Goal: Task Accomplishment & Management: Complete application form

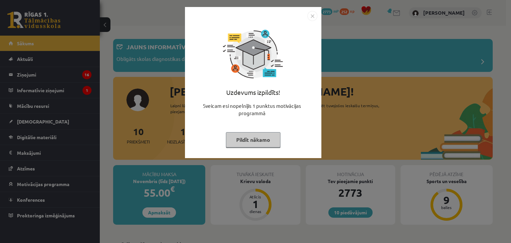
click at [241, 143] on button "Pildīt nākamo" at bounding box center [253, 139] width 55 height 15
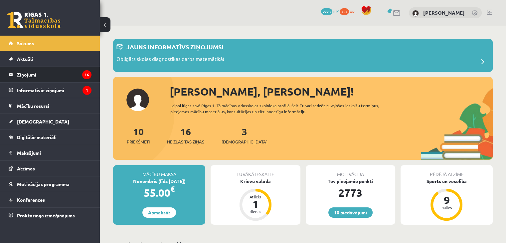
click at [27, 73] on legend "Ziņojumi 16" at bounding box center [54, 74] width 74 height 15
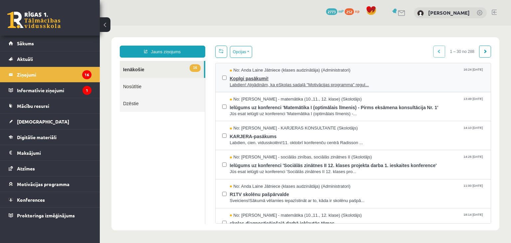
click at [253, 77] on span "Kopīgi pasākumi!" at bounding box center [357, 77] width 254 height 8
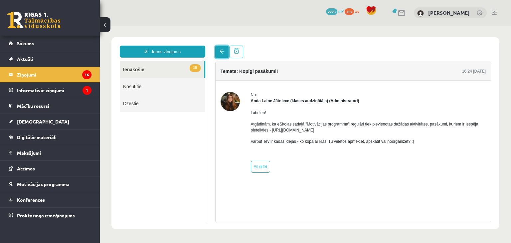
click at [218, 55] on link at bounding box center [221, 52] width 13 height 13
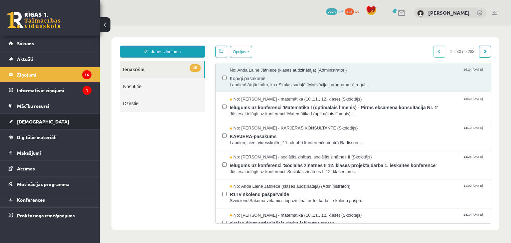
click at [50, 123] on link "[DEMOGRAPHIC_DATA]" at bounding box center [50, 121] width 83 height 15
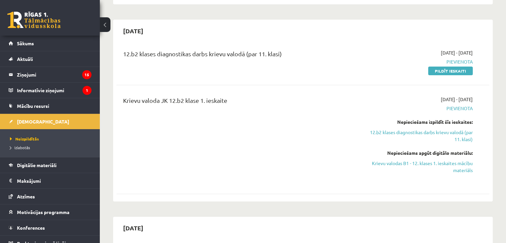
scroll to position [150, 0]
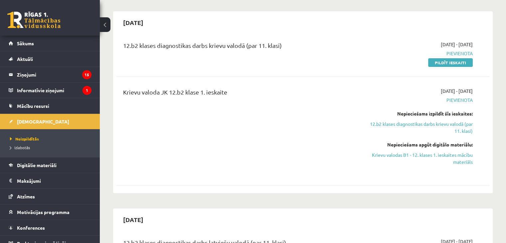
click at [441, 69] on div "12.b2 klases diagnostikas darbs krievu valodā (par 11. klasi) 2025-10-01 - 2025…" at bounding box center [302, 53] width 373 height 38
click at [441, 66] on div "12.b2 klases diagnostikas darbs krievu valodā (par 11. klasi) 2025-10-01 - 2025…" at bounding box center [302, 53] width 373 height 38
click at [440, 62] on link "Pildīt ieskaiti" at bounding box center [450, 62] width 45 height 9
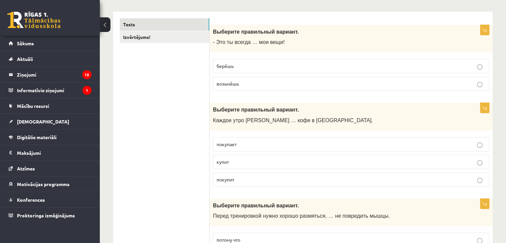
scroll to position [117, 0]
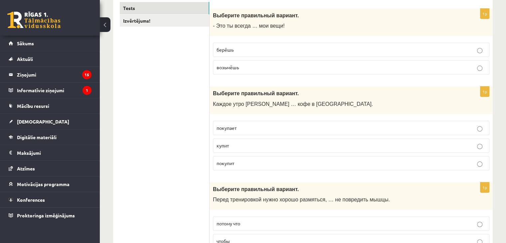
click at [293, 50] on p "берёшь" at bounding box center [350, 49] width 269 height 7
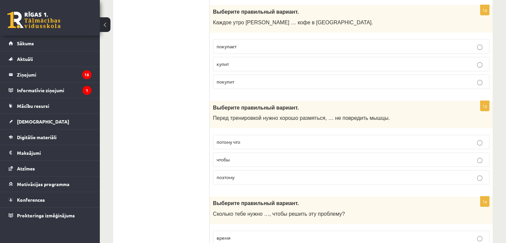
scroll to position [202, 0]
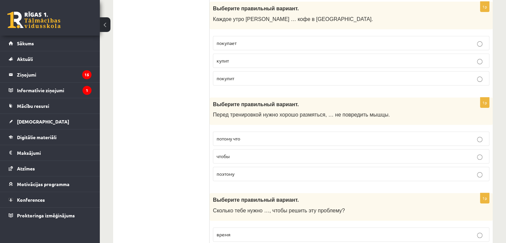
click at [312, 44] on p "покупает" at bounding box center [350, 43] width 269 height 7
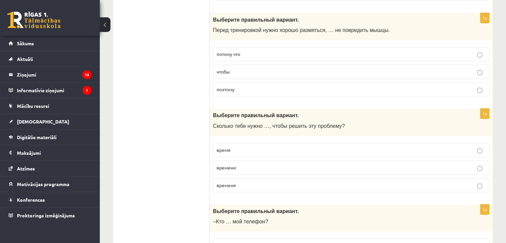
scroll to position [290, 0]
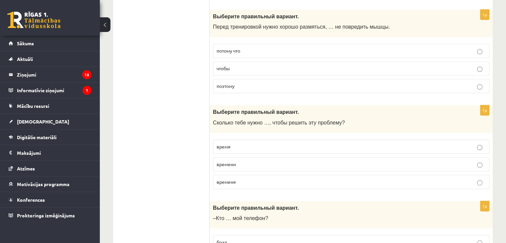
click at [375, 71] on label "чтобы" at bounding box center [351, 68] width 276 height 14
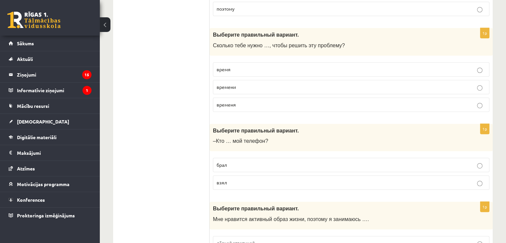
scroll to position [374, 0]
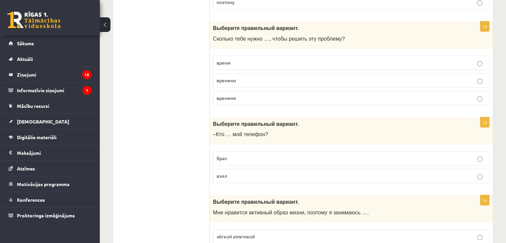
click at [296, 86] on fieldset "время времени временя" at bounding box center [351, 79] width 276 height 55
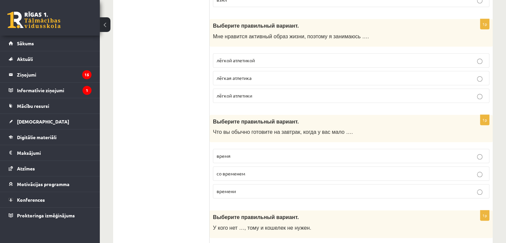
scroll to position [559, 0]
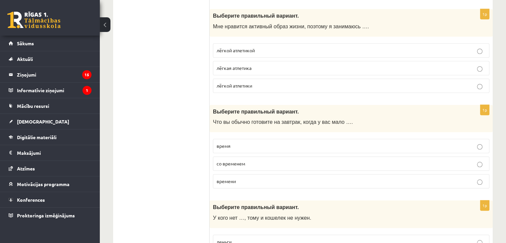
click at [355, 50] on p "лёгкой атлетикой" at bounding box center [350, 50] width 269 height 7
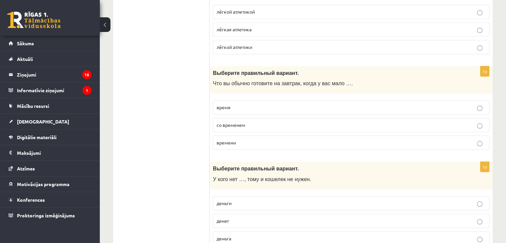
scroll to position [605, 0]
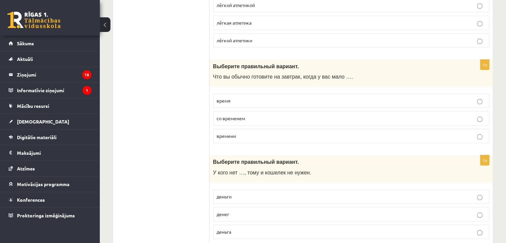
click at [384, 132] on p "времени" at bounding box center [350, 135] width 269 height 7
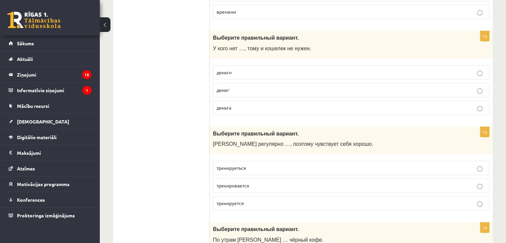
scroll to position [745, 0]
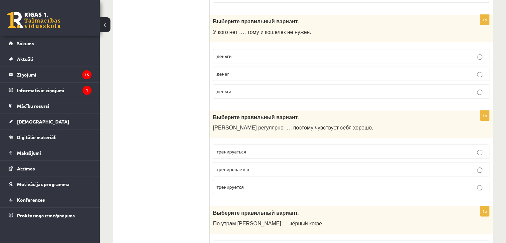
click at [277, 76] on label "денег" at bounding box center [351, 73] width 276 height 14
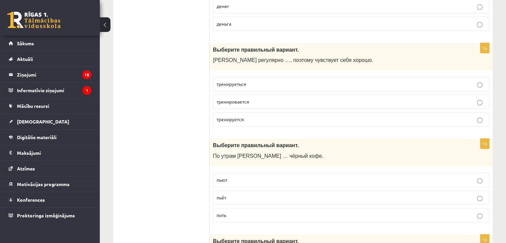
scroll to position [816, 0]
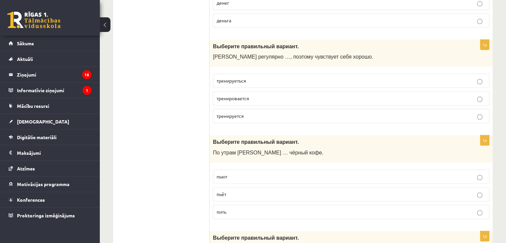
click at [337, 80] on p "тренируеться" at bounding box center [350, 80] width 269 height 7
click at [480, 116] on label "тренируется" at bounding box center [351, 116] width 276 height 14
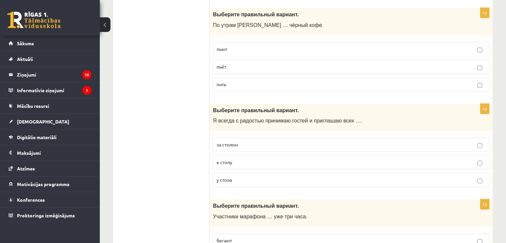
scroll to position [950, 0]
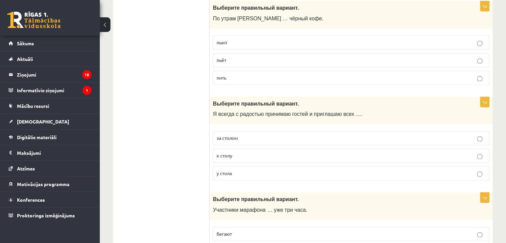
click at [273, 57] on p "пьёт" at bounding box center [350, 60] width 269 height 7
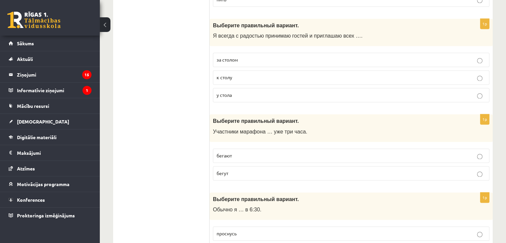
scroll to position [1031, 0]
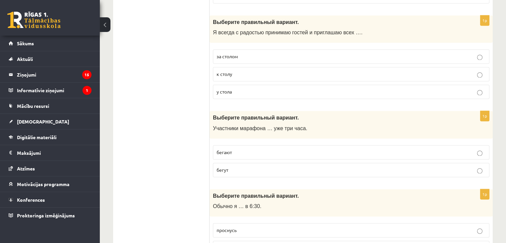
click at [228, 75] on label "к столу" at bounding box center [351, 74] width 276 height 14
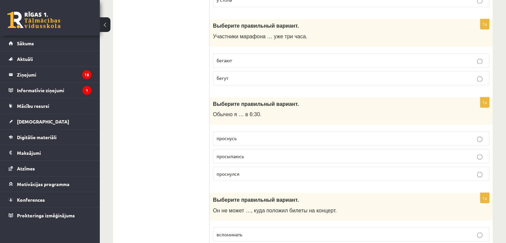
scroll to position [1149, 0]
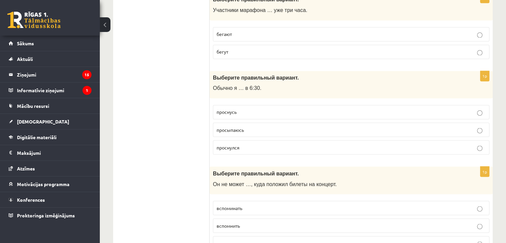
click at [343, 48] on p "бегут" at bounding box center [350, 51] width 269 height 7
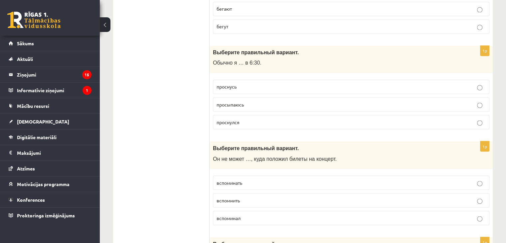
scroll to position [1191, 0]
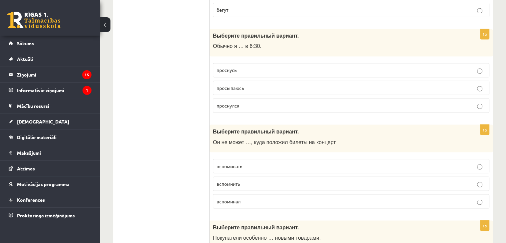
click at [263, 87] on label "просыпаюсь" at bounding box center [351, 87] width 276 height 14
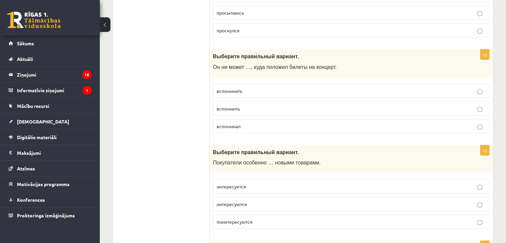
scroll to position [1269, 0]
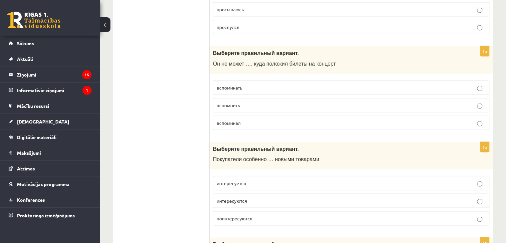
click at [417, 102] on p "вспомнить" at bounding box center [350, 105] width 269 height 7
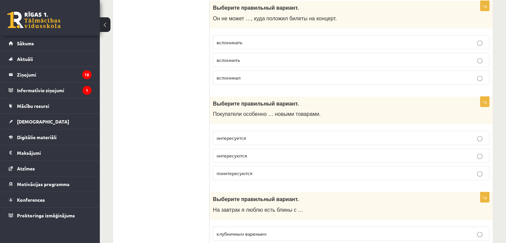
scroll to position [1337, 0]
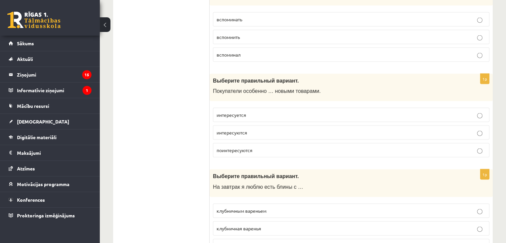
click at [336, 129] on p "интересуются" at bounding box center [350, 132] width 269 height 7
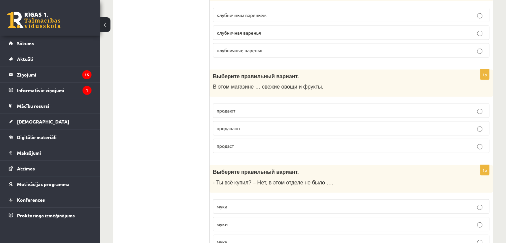
scroll to position [1542, 0]
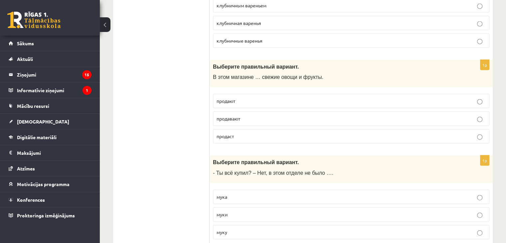
click at [238, 97] on p "продают" at bounding box center [350, 100] width 269 height 7
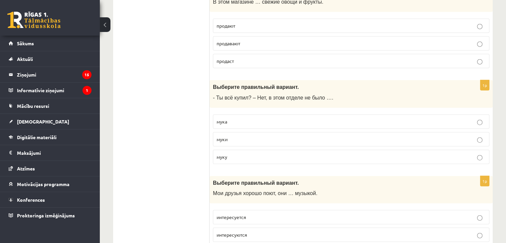
scroll to position [1631, 0]
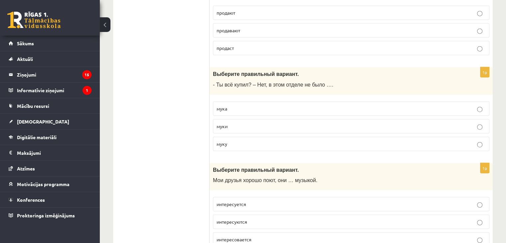
click at [483, 123] on p "муки" at bounding box center [350, 126] width 269 height 7
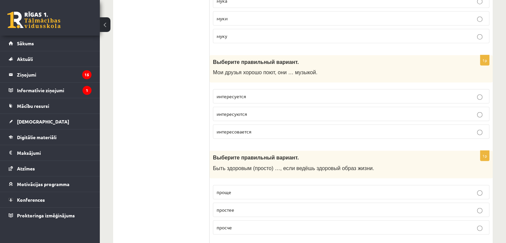
scroll to position [1755, 0]
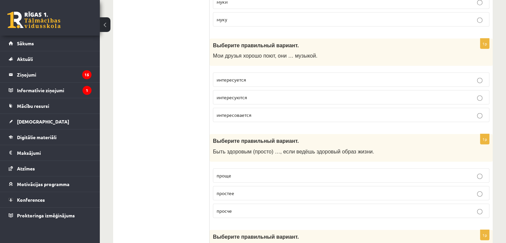
click at [223, 93] on label "интересуются" at bounding box center [351, 97] width 276 height 14
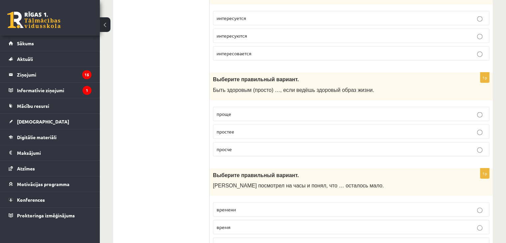
scroll to position [1830, 0]
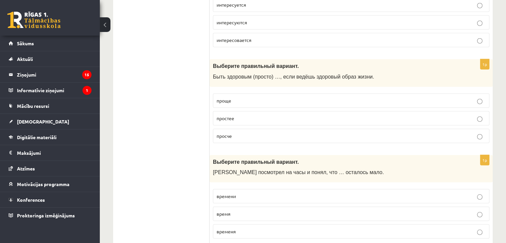
click at [310, 133] on label "просче" at bounding box center [351, 136] width 276 height 14
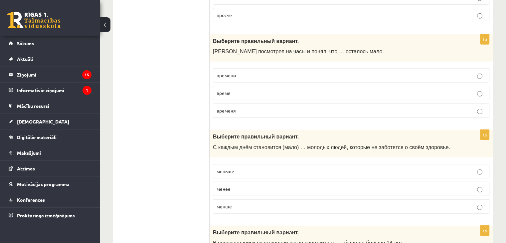
scroll to position [1953, 0]
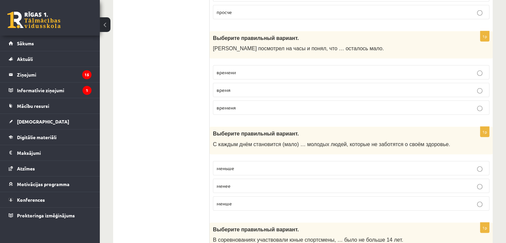
click at [241, 69] on p "времени" at bounding box center [350, 72] width 269 height 7
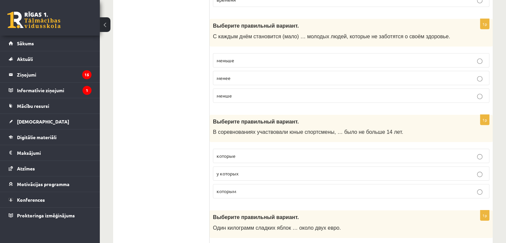
scroll to position [2041, 0]
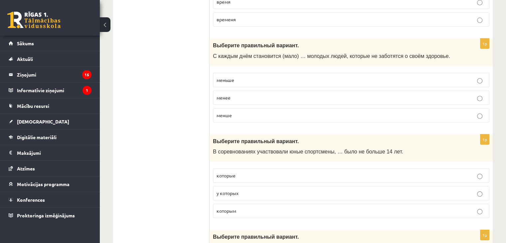
click at [247, 76] on p "меньше" at bounding box center [350, 79] width 269 height 7
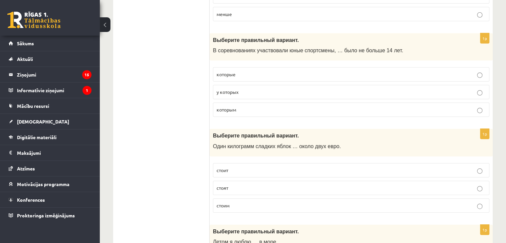
scroll to position [2169, 0]
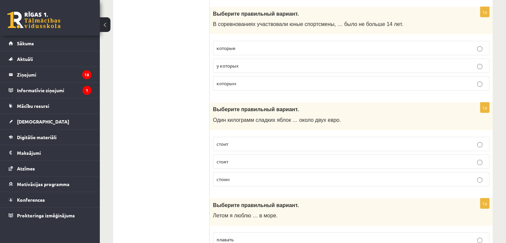
click at [325, 78] on label "которым" at bounding box center [351, 83] width 276 height 14
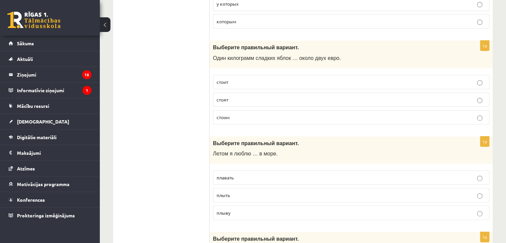
scroll to position [2224, 0]
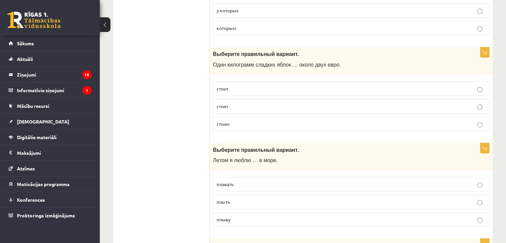
click at [296, 85] on p "стоит" at bounding box center [350, 88] width 269 height 7
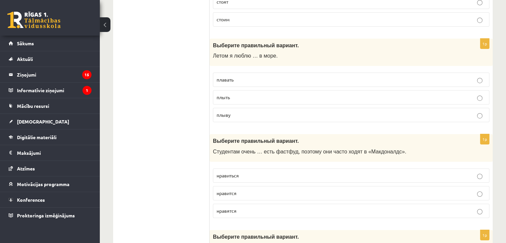
scroll to position [2325, 0]
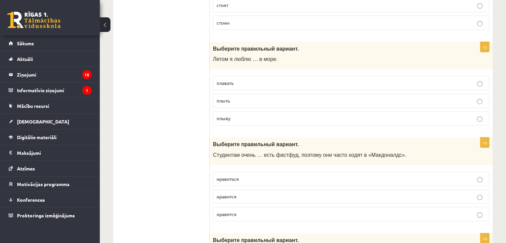
click at [262, 76] on label "плавать" at bounding box center [351, 83] width 276 height 14
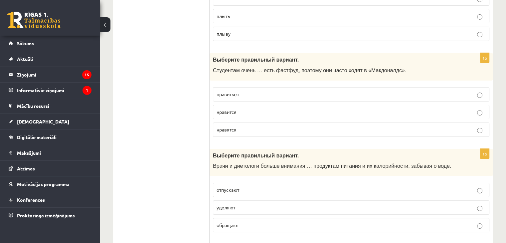
scroll to position [2406, 0]
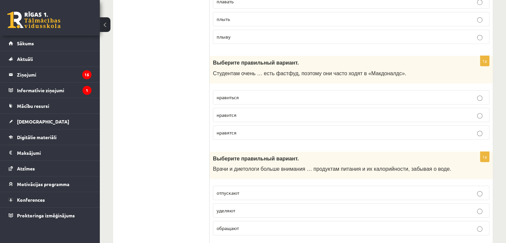
click at [230, 108] on label "нравится" at bounding box center [351, 115] width 276 height 14
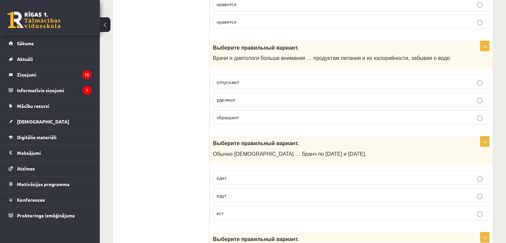
scroll to position [2504, 0]
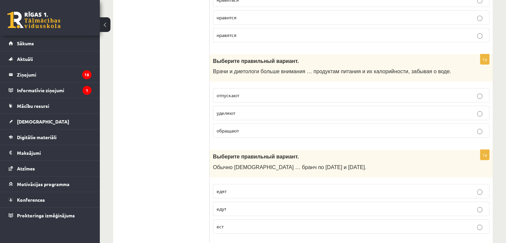
click at [282, 109] on p "уделяют" at bounding box center [350, 112] width 269 height 7
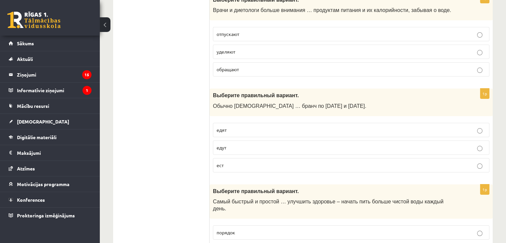
scroll to position [2603, 0]
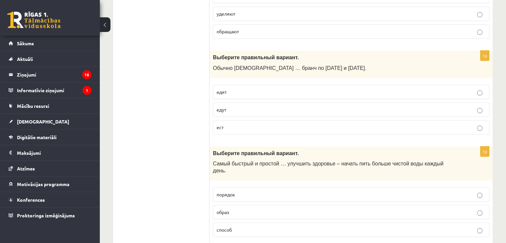
click at [324, 89] on fieldset "едят едут ест" at bounding box center [351, 108] width 276 height 55
click at [327, 88] on p "едят" at bounding box center [350, 91] width 269 height 7
click at [383, 226] on p "способ" at bounding box center [350, 229] width 269 height 7
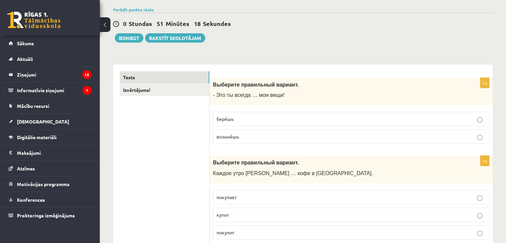
scroll to position [55, 0]
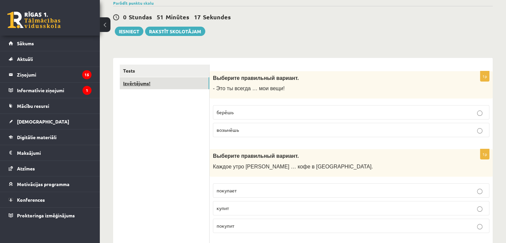
click at [127, 80] on link "Izvērtējums!" at bounding box center [164, 83] width 89 height 12
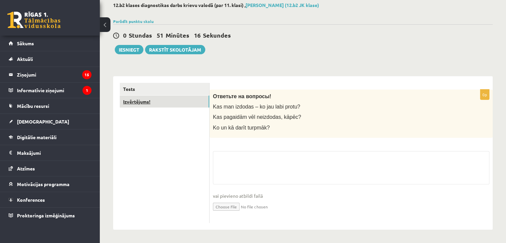
scroll to position [37, 0]
click at [127, 48] on button "Iesniegt" at bounding box center [129, 49] width 29 height 9
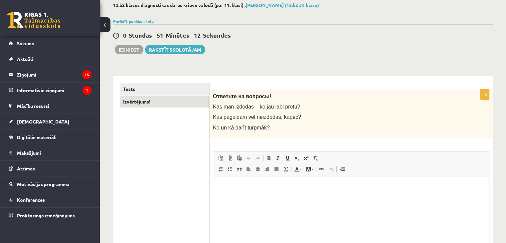
scroll to position [0, 0]
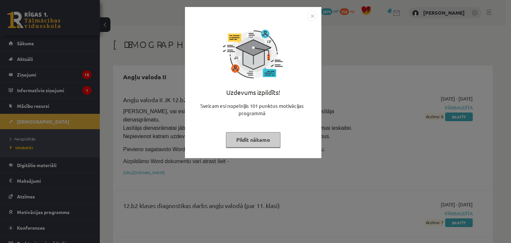
click at [251, 145] on button "Pildīt nākamo" at bounding box center [253, 139] width 55 height 15
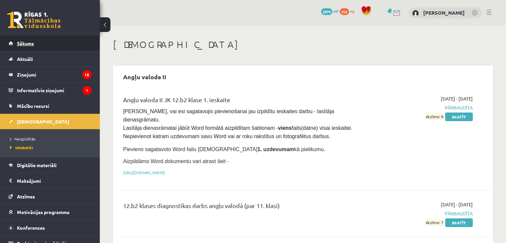
click at [39, 45] on link "Sākums" at bounding box center [50, 43] width 83 height 15
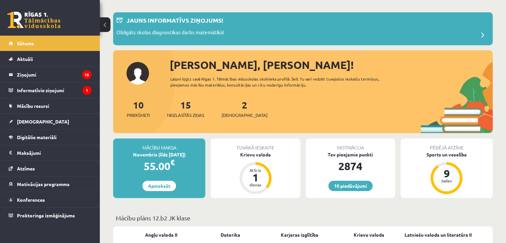
scroll to position [29, 0]
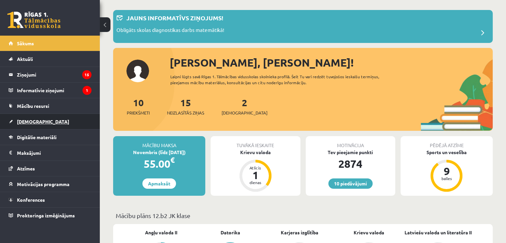
click at [29, 120] on span "[DEMOGRAPHIC_DATA]" at bounding box center [43, 121] width 52 height 6
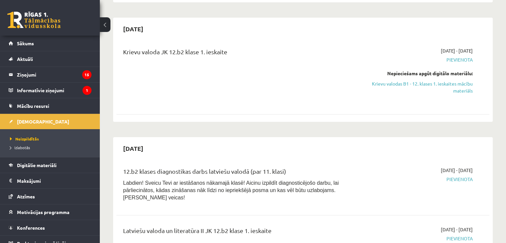
scroll to position [128, 0]
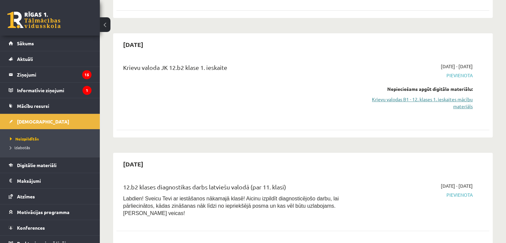
click at [420, 96] on link "Krievu valodas B1 - 12. klases 1. ieskaites mācību materiāls" at bounding box center [418, 103] width 110 height 14
click at [453, 104] on link "Krievu valodas B1 - 12. klases 1. ieskaites mācību materiāls" at bounding box center [418, 103] width 110 height 14
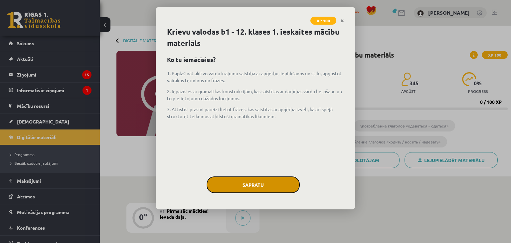
click at [237, 181] on button "Sapratu" at bounding box center [252, 184] width 93 height 17
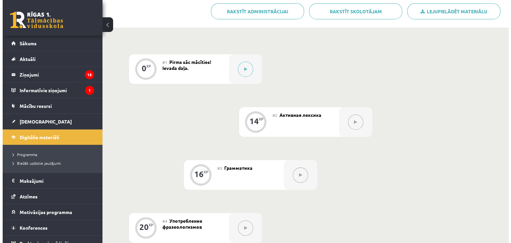
scroll to position [144, 0]
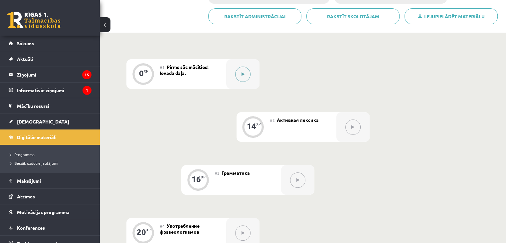
click at [238, 68] on button at bounding box center [242, 73] width 15 height 15
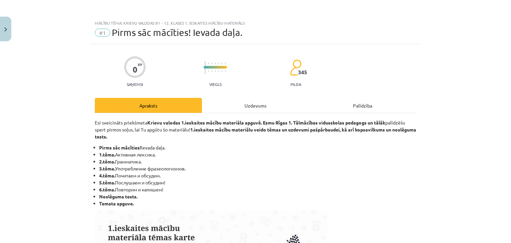
click at [254, 102] on div "Uzdevums" at bounding box center [255, 105] width 107 height 15
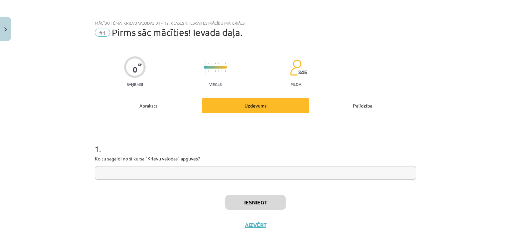
scroll to position [10, 0]
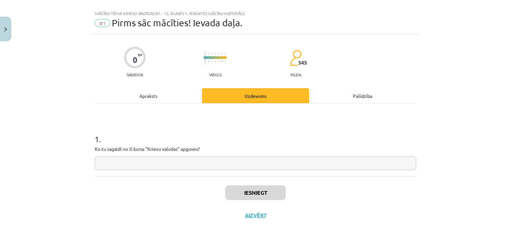
click at [207, 154] on div "1 . Ko tu sagaidi no šī kursa "Krievu valodas" apguves?" at bounding box center [255, 146] width 321 height 47
click at [204, 162] on input "text" at bounding box center [255, 163] width 321 height 14
type input "*"
click at [231, 196] on button "Iesniegt" at bounding box center [255, 192] width 61 height 15
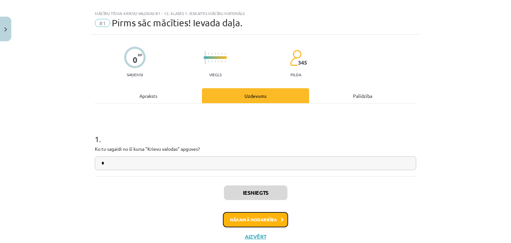
click at [238, 220] on button "Nākamā nodarbība" at bounding box center [255, 219] width 65 height 15
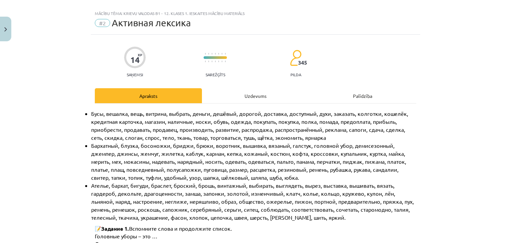
scroll to position [17, 0]
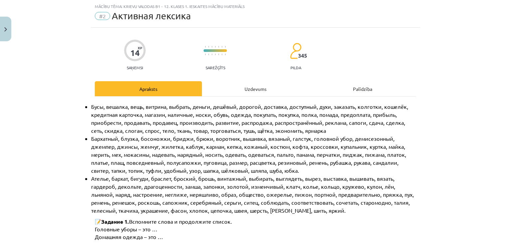
click at [226, 82] on div "Uzdevums" at bounding box center [255, 88] width 107 height 15
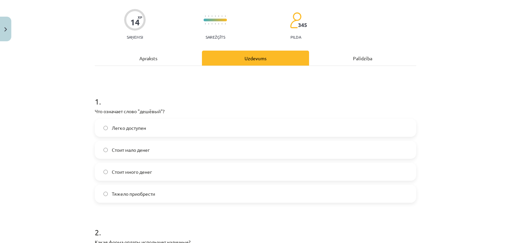
scroll to position [52, 0]
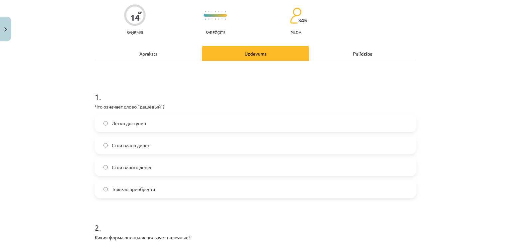
click at [150, 147] on label "Стоит мало денег" at bounding box center [255, 145] width 320 height 17
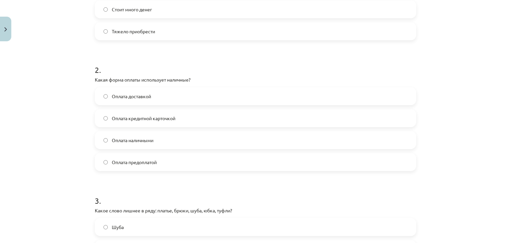
scroll to position [213, 0]
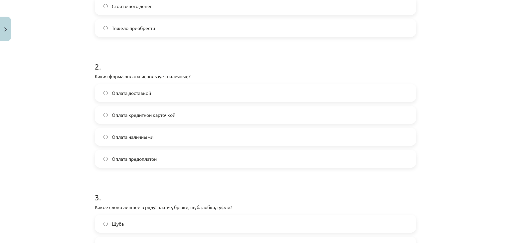
click at [150, 144] on label "Оплата наличными" at bounding box center [255, 136] width 320 height 17
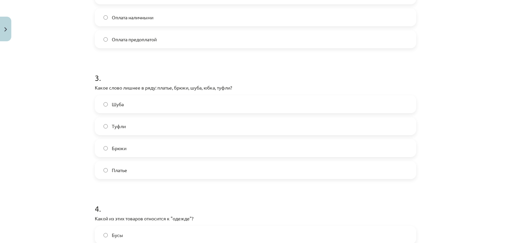
scroll to position [333, 0]
click at [107, 127] on label "Туфли" at bounding box center [255, 125] width 320 height 17
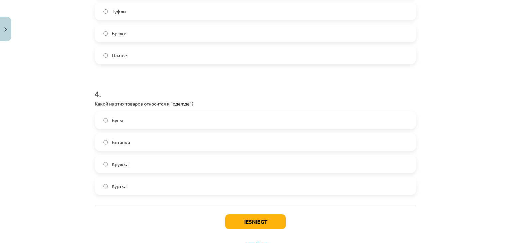
scroll to position [458, 0]
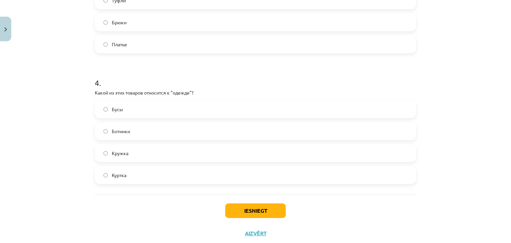
click at [99, 177] on label "Куртка" at bounding box center [255, 175] width 320 height 17
click at [247, 207] on button "Iesniegt" at bounding box center [255, 210] width 61 height 15
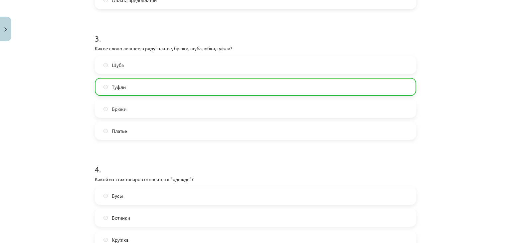
scroll to position [497, 0]
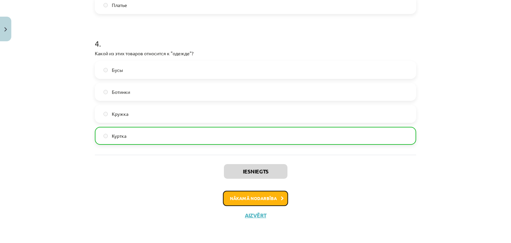
click at [231, 196] on button "Nākamā nodarbība" at bounding box center [255, 197] width 65 height 15
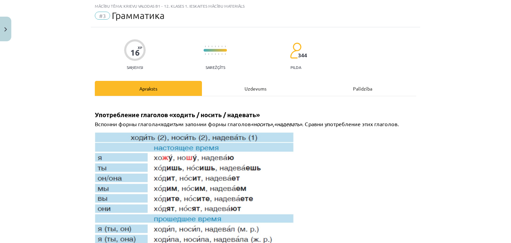
scroll to position [17, 0]
click at [258, 84] on div "Uzdevums" at bounding box center [255, 88] width 107 height 15
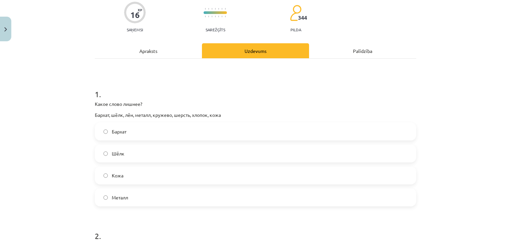
scroll to position [58, 0]
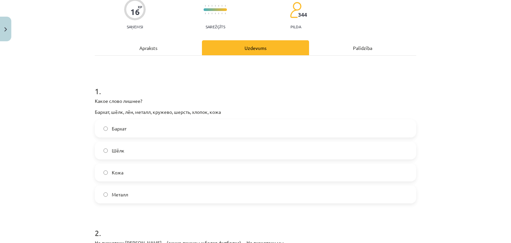
click at [112, 196] on span "Металл" at bounding box center [120, 194] width 16 height 7
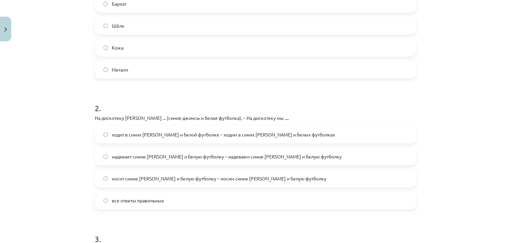
scroll to position [184, 0]
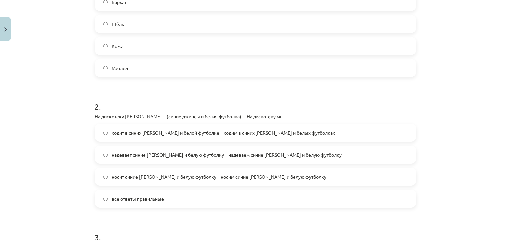
click at [243, 195] on label "все ответы правильные" at bounding box center [255, 198] width 320 height 17
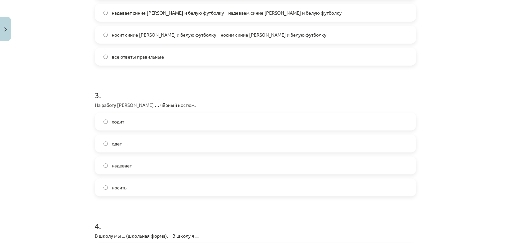
scroll to position [328, 0]
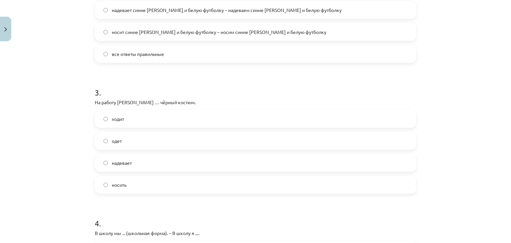
click at [129, 167] on label "надевает" at bounding box center [255, 162] width 320 height 17
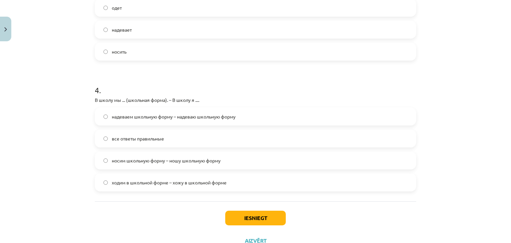
scroll to position [459, 0]
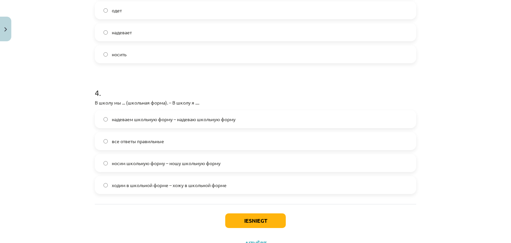
click at [102, 123] on label "надеваем школьную форму – надеваю школьную форму" at bounding box center [255, 119] width 320 height 17
click at [95, 136] on label "все ответы правильные" at bounding box center [255, 141] width 320 height 17
click at [236, 219] on button "Iesniegt" at bounding box center [255, 220] width 61 height 15
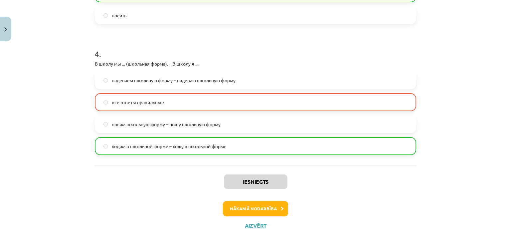
scroll to position [508, 0]
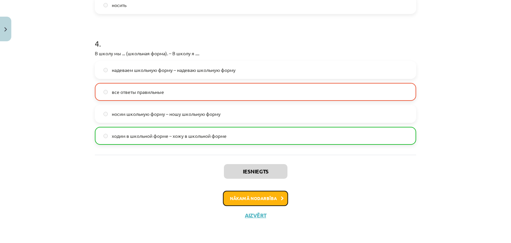
click at [231, 201] on button "Nākamā nodarbība" at bounding box center [255, 197] width 65 height 15
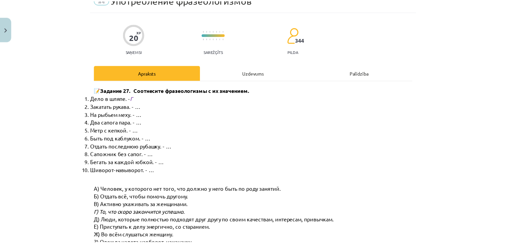
scroll to position [17, 0]
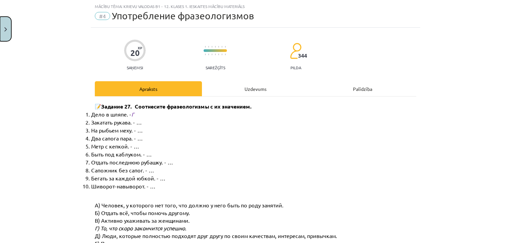
click at [7, 18] on button "Close" at bounding box center [5, 29] width 11 height 25
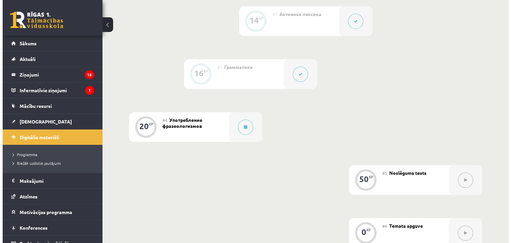
scroll to position [246, 0]
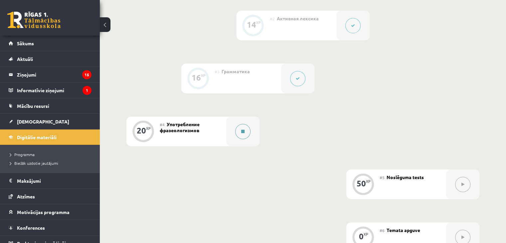
click at [238, 139] on button at bounding box center [242, 131] width 15 height 15
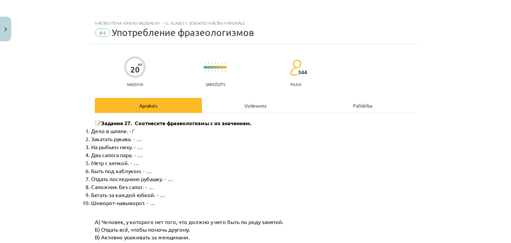
click at [268, 101] on div "Uzdevums" at bounding box center [255, 105] width 107 height 15
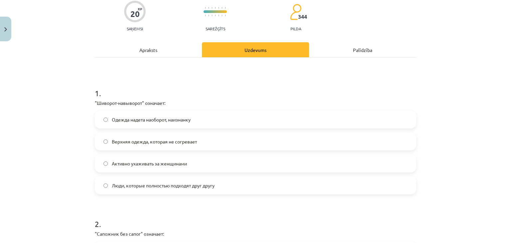
scroll to position [63, 0]
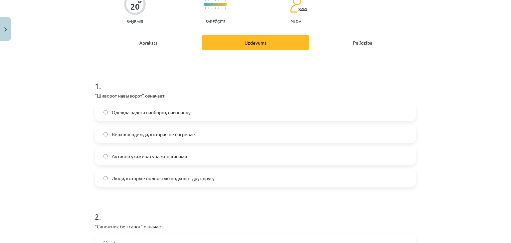
click at [162, 113] on span "Одежда надета наоборот, наизнанку" at bounding box center [151, 112] width 79 height 7
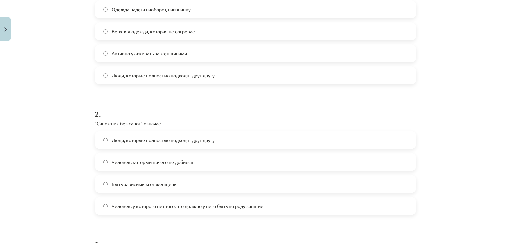
scroll to position [166, 0]
click at [283, 207] on label "Человек, у которого нет того, что должно у него быть по роду занятий" at bounding box center [255, 205] width 320 height 17
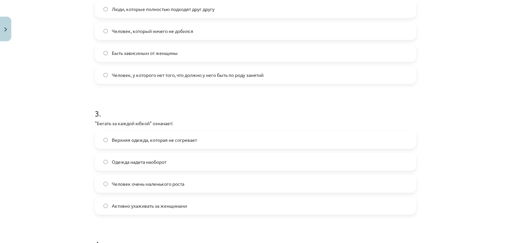
scroll to position [297, 0]
click at [185, 204] on span "Активно ухаживать за женщинами" at bounding box center [149, 204] width 75 height 7
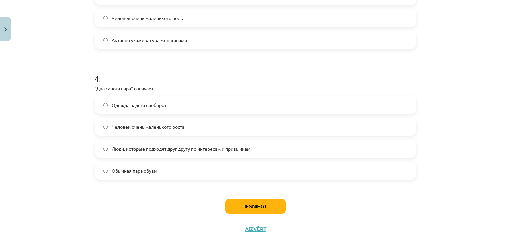
scroll to position [461, 0]
click at [112, 149] on span "Люди, которые подходят друг другу по интересам и привычкам" at bounding box center [181, 149] width 138 height 7
click at [248, 205] on button "Iesniegt" at bounding box center [255, 207] width 61 height 15
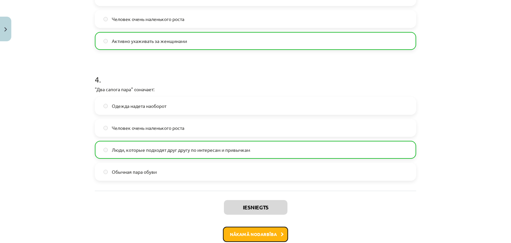
click at [241, 235] on button "Nākamā nodarbība" at bounding box center [255, 233] width 65 height 15
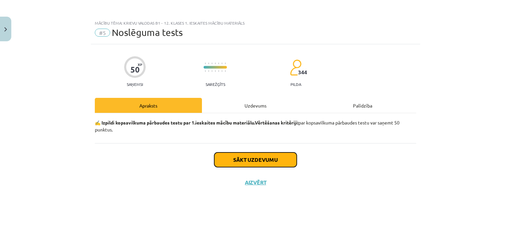
click at [235, 158] on button "Sākt uzdevumu" at bounding box center [255, 159] width 82 height 15
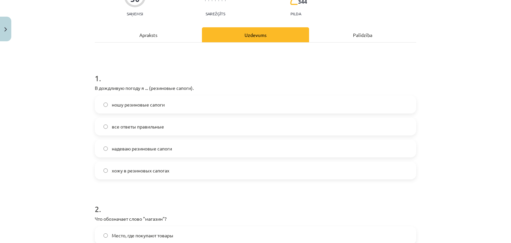
scroll to position [72, 0]
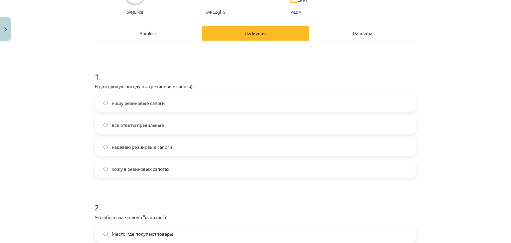
click at [116, 130] on label "все ответы правильные" at bounding box center [255, 124] width 320 height 17
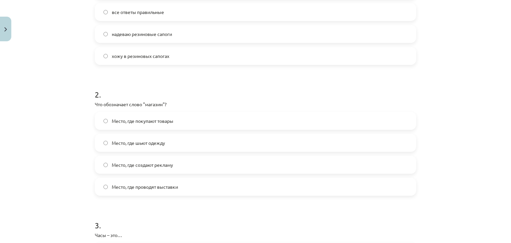
scroll to position [190, 0]
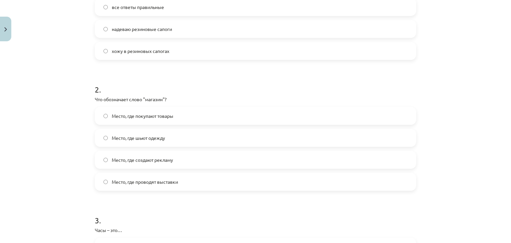
click at [122, 107] on label "Место, где покупают товары" at bounding box center [255, 115] width 320 height 17
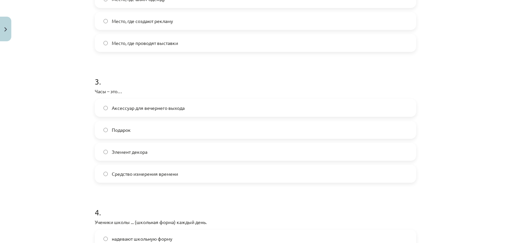
scroll to position [330, 0]
click at [141, 177] on label "Средство измерения времени" at bounding box center [255, 172] width 320 height 17
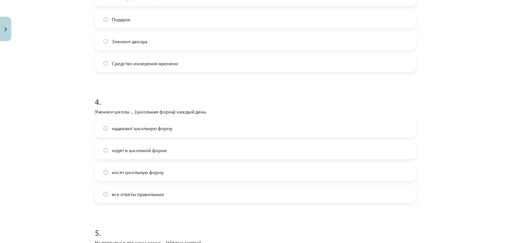
scroll to position [451, 0]
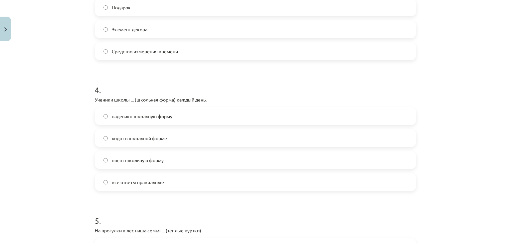
click at [172, 141] on label "ходят в школьной форме" at bounding box center [255, 138] width 320 height 17
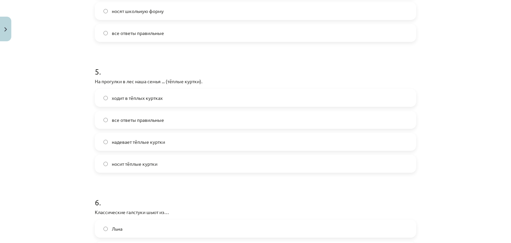
scroll to position [603, 0]
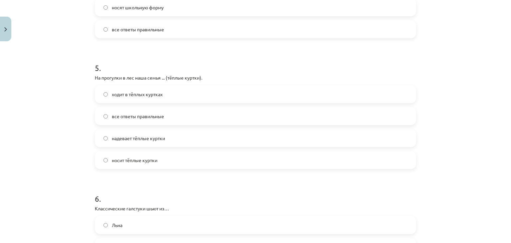
click at [150, 137] on span "надевает тёплые куртки" at bounding box center [138, 138] width 53 height 7
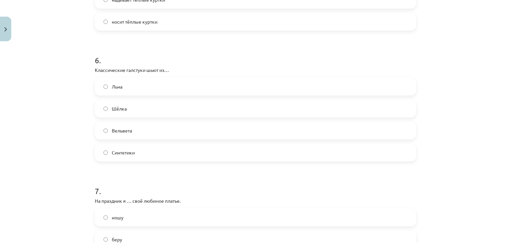
scroll to position [733, 0]
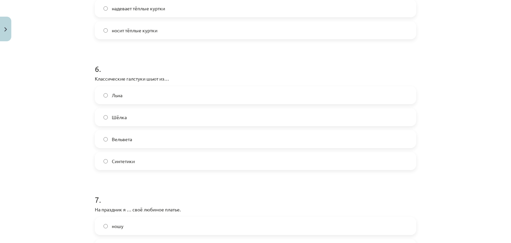
click at [104, 99] on label "Льна" at bounding box center [255, 95] width 320 height 17
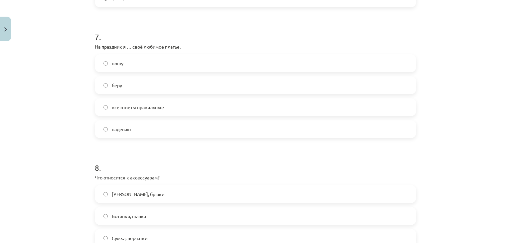
scroll to position [903, 0]
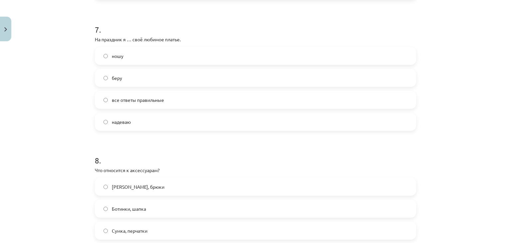
click at [120, 124] on span "надеваю" at bounding box center [121, 121] width 19 height 7
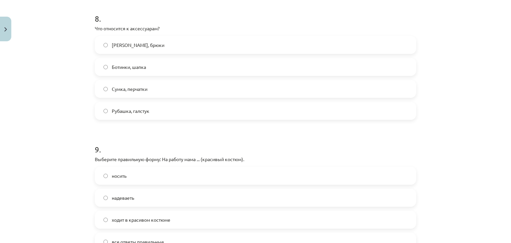
scroll to position [1042, 0]
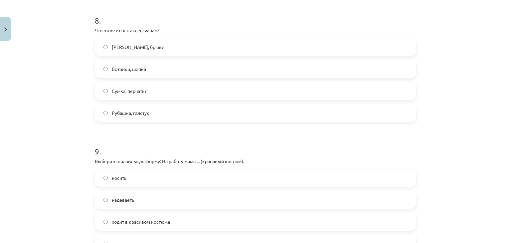
click at [141, 88] on span "Сумка, перчатки" at bounding box center [130, 90] width 36 height 7
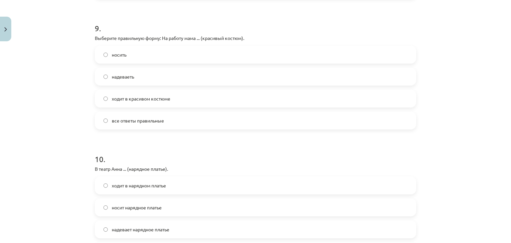
scroll to position [1174, 0]
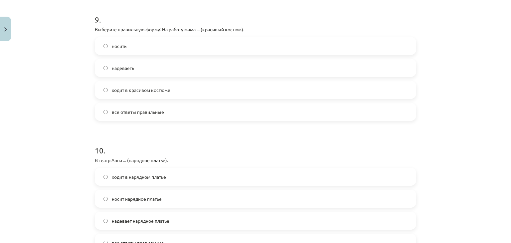
click at [123, 113] on span "все ответы правильные" at bounding box center [138, 111] width 52 height 7
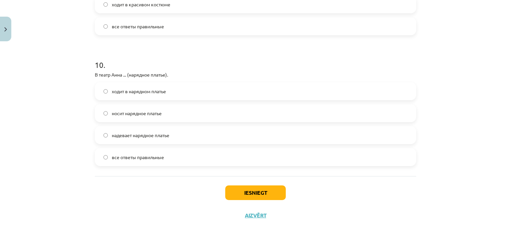
click at [112, 154] on span "все ответы правильные" at bounding box center [138, 157] width 52 height 7
click at [241, 191] on button "Iesniegt" at bounding box center [255, 192] width 61 height 15
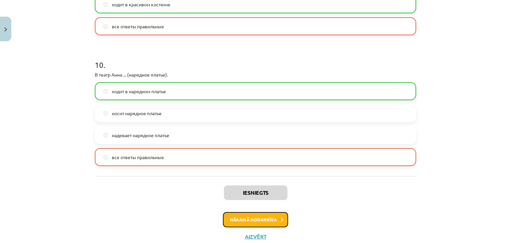
click at [234, 221] on button "Nākamā nodarbība" at bounding box center [255, 219] width 65 height 15
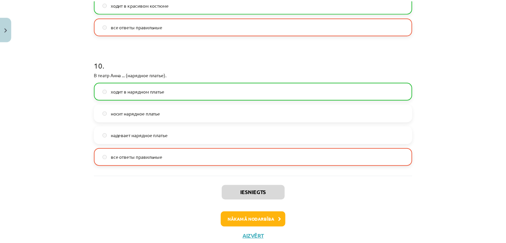
scroll to position [0, 0]
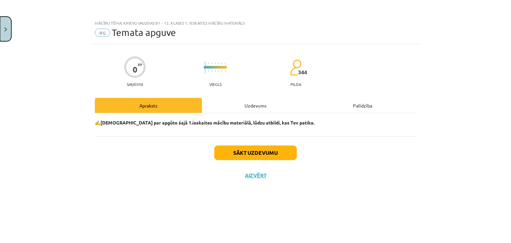
click at [0, 28] on button "Close" at bounding box center [5, 29] width 11 height 25
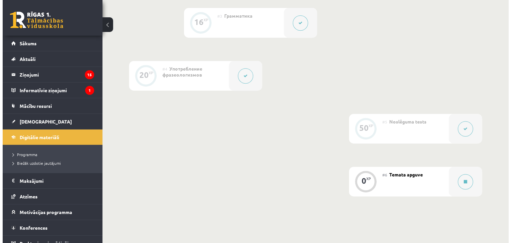
scroll to position [347, 0]
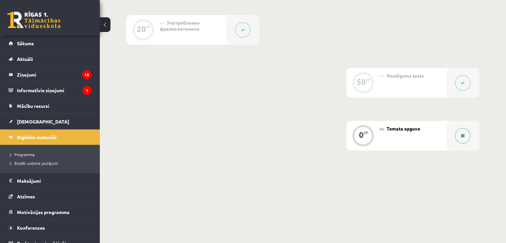
click at [461, 138] on icon at bounding box center [462, 136] width 3 height 4
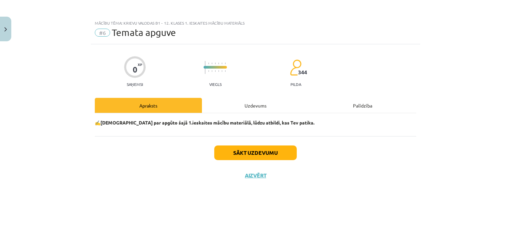
click at [246, 110] on div "Uzdevums" at bounding box center [255, 105] width 107 height 15
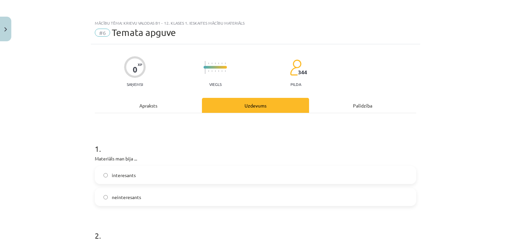
click at [233, 165] on div "1 . Materiāls man bija ... interesants neinteresants" at bounding box center [255, 168] width 321 height 73
click at [210, 175] on label "interesants" at bounding box center [255, 175] width 320 height 17
drag, startPoint x: 505, startPoint y: 59, endPoint x: 501, endPoint y: 77, distance: 19.0
click at [501, 77] on div "Mācību tēma: Krievu valodas b1 - 12. klases 1. ieskaites mācību materiāls #6 Te…" at bounding box center [255, 121] width 511 height 243
click at [490, 80] on div "Mācību tēma: Krievu valodas b1 - 12. klases 1. ieskaites mācību materiāls #6 Te…" at bounding box center [255, 121] width 511 height 243
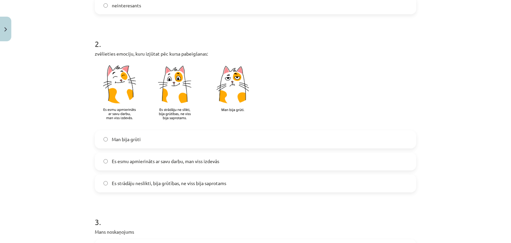
scroll to position [196, 0]
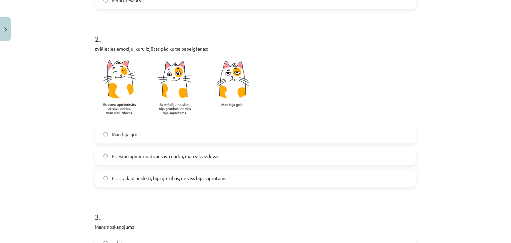
click at [237, 133] on label "Man bija grūti" at bounding box center [255, 134] width 320 height 17
click at [228, 155] on label "Es esmu apmierināts ar savu darbu, man viss izdevās" at bounding box center [255, 156] width 320 height 17
click at [415, 125] on div "0 XP Saņemsi Viegls 344 pilda Apraksts Uzdevums Palīdzība 1 . Materiāls man bij…" at bounding box center [255, 227] width 329 height 758
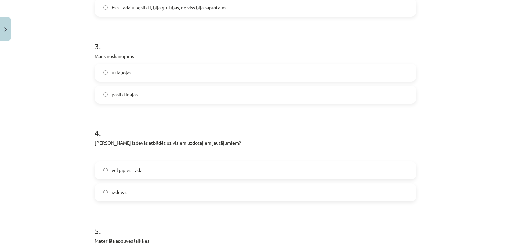
scroll to position [369, 0]
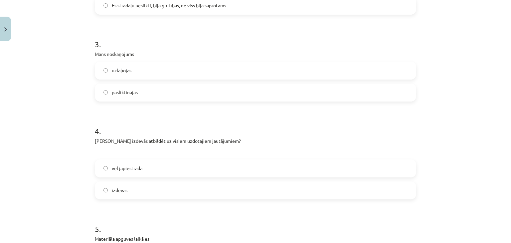
click at [225, 72] on label "uzlabojās" at bounding box center [255, 70] width 320 height 17
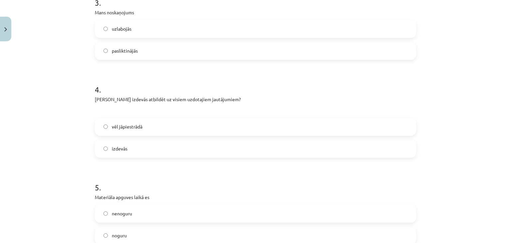
scroll to position [423, 0]
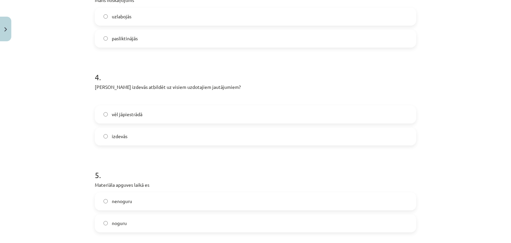
click at [282, 120] on label "vēl jāpiestrādā" at bounding box center [255, 114] width 320 height 17
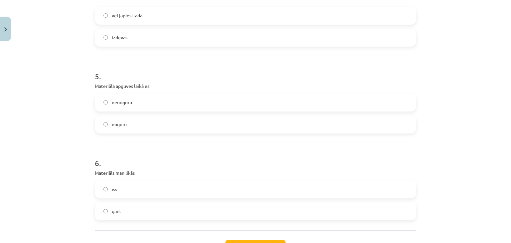
scroll to position [524, 0]
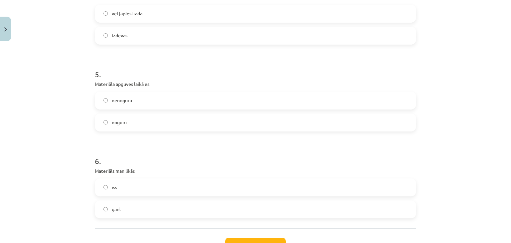
click at [217, 106] on label "nenoguru" at bounding box center [255, 100] width 320 height 17
click at [122, 32] on span "izdevās" at bounding box center [120, 35] width 16 height 7
click at [132, 183] on label "īss" at bounding box center [255, 187] width 320 height 17
click at [231, 238] on button "Iesniegt" at bounding box center [255, 244] width 61 height 15
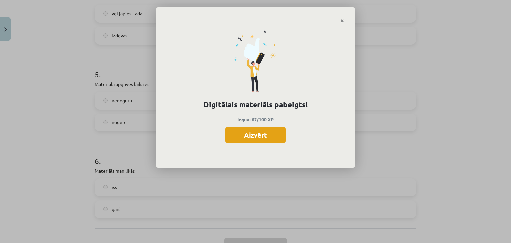
click at [250, 140] on button "Aizvērt" at bounding box center [255, 135] width 61 height 17
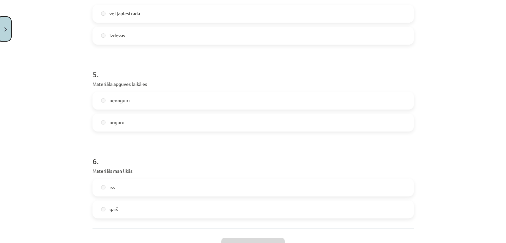
click at [7, 39] on button "Close" at bounding box center [5, 29] width 11 height 25
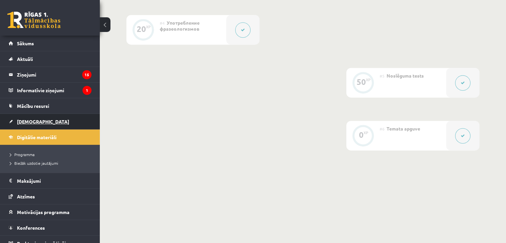
click at [20, 121] on span "[DEMOGRAPHIC_DATA]" at bounding box center [43, 121] width 52 height 6
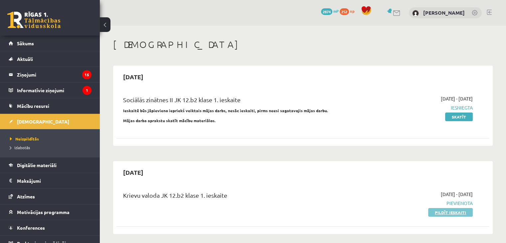
click at [441, 210] on link "Pildīt ieskaiti" at bounding box center [450, 212] width 45 height 9
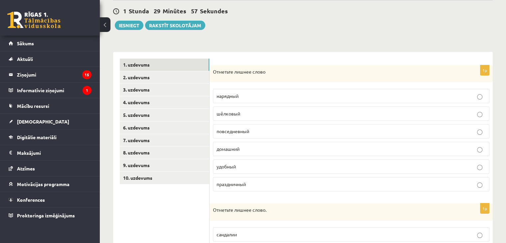
scroll to position [60, 0]
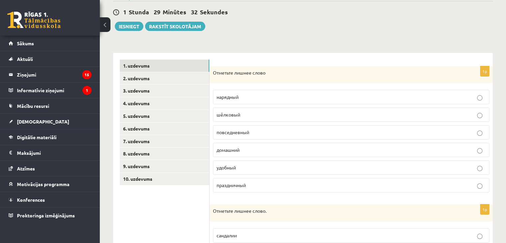
click at [250, 116] on p "шёлковый" at bounding box center [350, 114] width 269 height 7
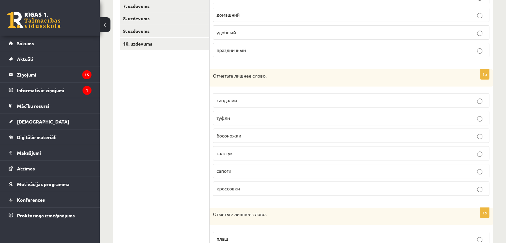
scroll to position [194, 0]
click at [316, 151] on p "галстук" at bounding box center [350, 153] width 269 height 7
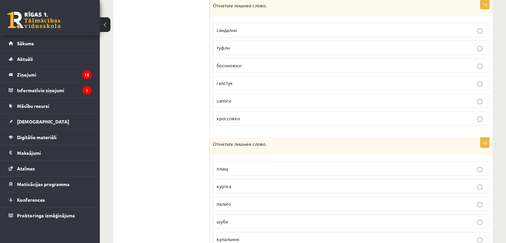
scroll to position [291, 0]
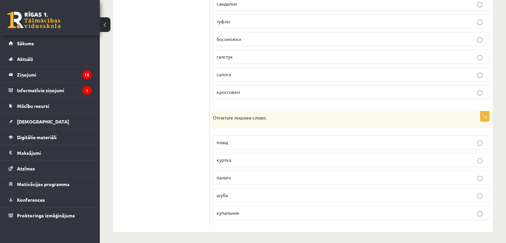
click at [325, 211] on p "купальник" at bounding box center [350, 212] width 269 height 7
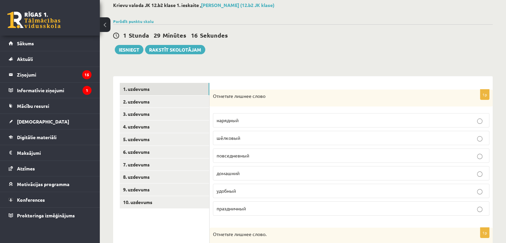
scroll to position [34, 0]
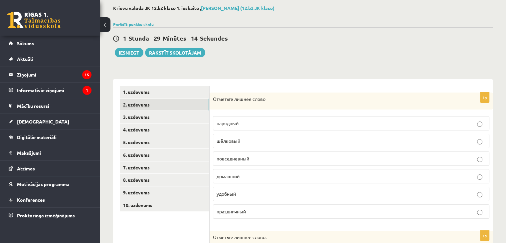
click at [170, 108] on link "2. uzdevums" at bounding box center [164, 104] width 89 height 12
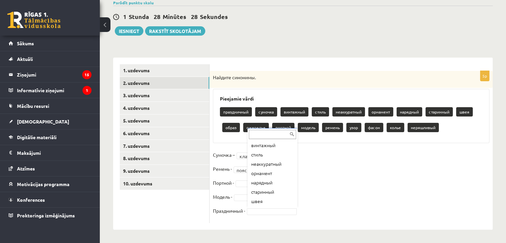
scroll to position [29, 0]
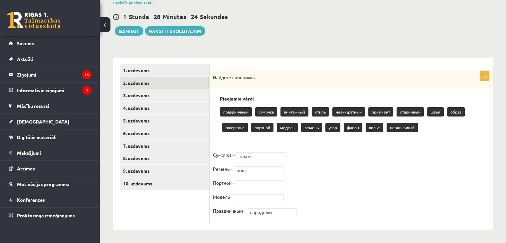
click at [253, 200] on fieldset "Сумочка – клатч ***** Ремень - пояс **** Портной - Модель - Праздничный - наряд…" at bounding box center [351, 185] width 276 height 70
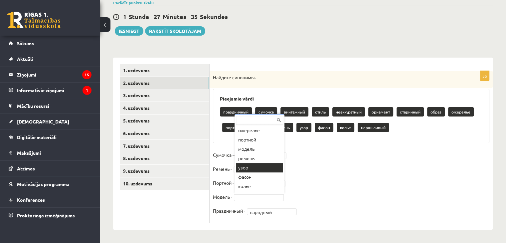
scroll to position [83, 0]
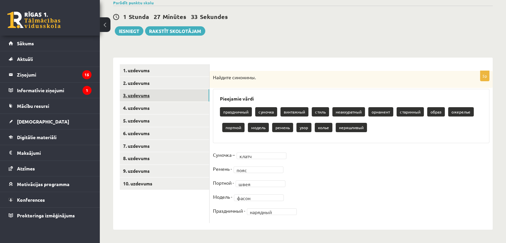
click at [153, 100] on link "3. uzdevums" at bounding box center [164, 95] width 89 height 12
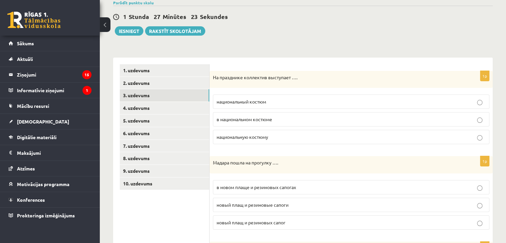
click at [270, 120] on span "в национальном костюме" at bounding box center [244, 119] width 56 height 6
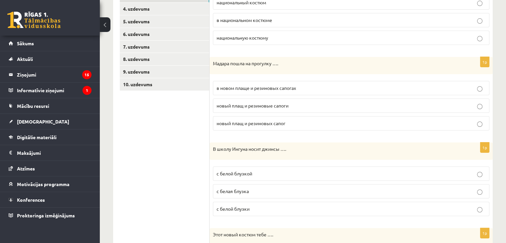
scroll to position [156, 0]
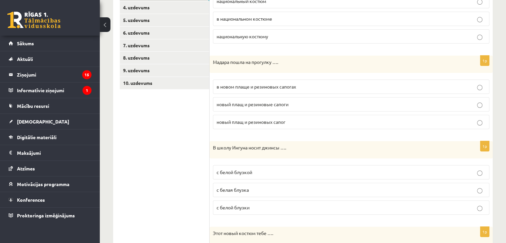
click at [358, 85] on p "в новом плаще и резиновых сапогах" at bounding box center [350, 86] width 269 height 7
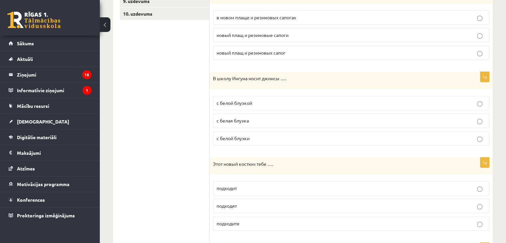
scroll to position [227, 0]
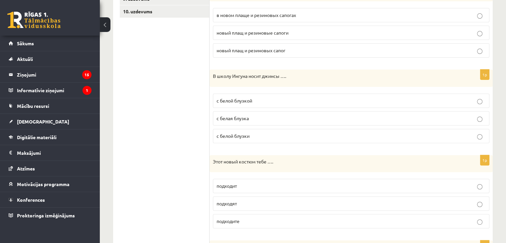
click at [266, 97] on p "с белой блузкой" at bounding box center [350, 100] width 269 height 7
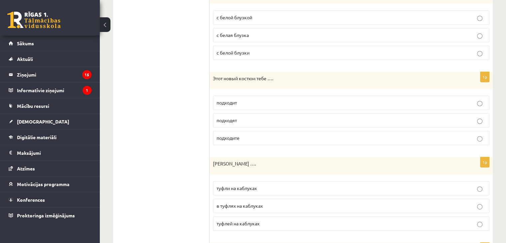
scroll to position [311, 0]
click at [326, 102] on p "подходит" at bounding box center [350, 101] width 269 height 7
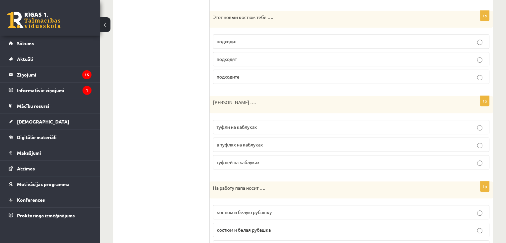
scroll to position [376, 0]
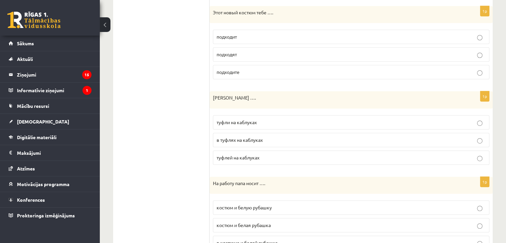
click at [475, 123] on p "туфли на каблуках" at bounding box center [350, 122] width 269 height 7
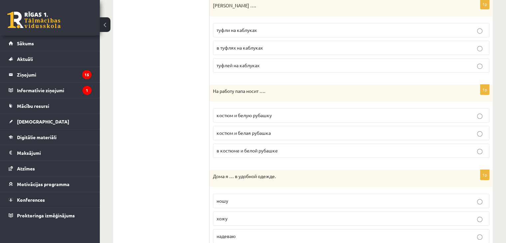
scroll to position [471, 0]
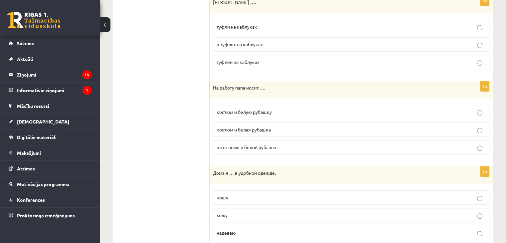
click at [237, 109] on span "костюм и белую рубашку" at bounding box center [243, 112] width 55 height 6
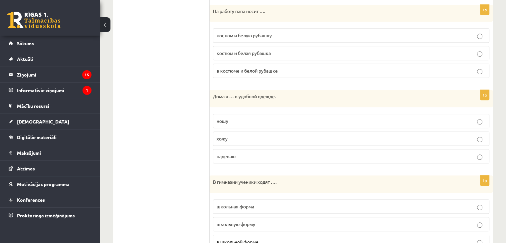
scroll to position [550, 0]
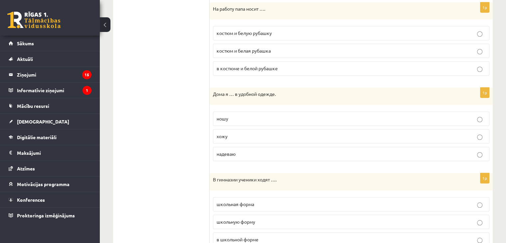
click at [299, 142] on fieldset "ношу хожу надеваю" at bounding box center [351, 135] width 276 height 55
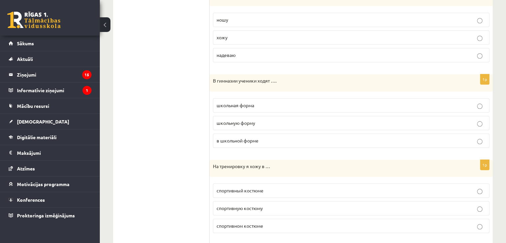
scroll to position [652, 0]
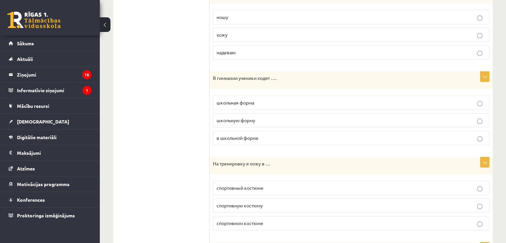
click at [223, 136] on span "в школьной форме" at bounding box center [237, 138] width 42 height 6
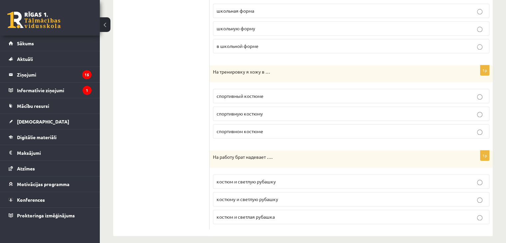
scroll to position [746, 0]
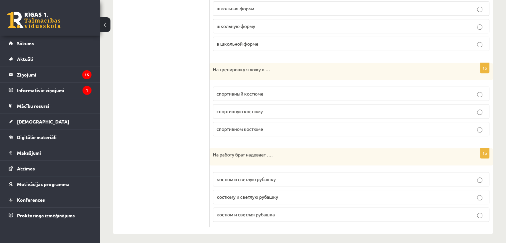
click at [320, 129] on label "спортивном костюме" at bounding box center [351, 129] width 276 height 14
click at [237, 177] on span "костюм и светлую рубашку" at bounding box center [245, 179] width 59 height 6
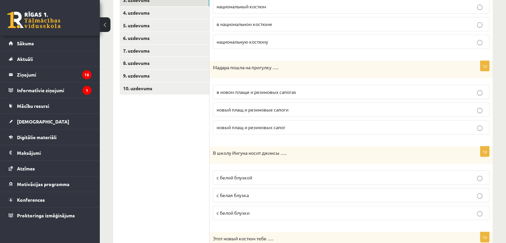
scroll to position [148, 0]
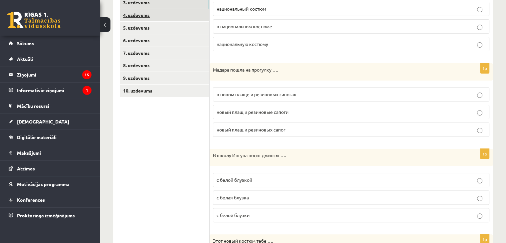
click at [144, 20] on link "4. uzdevums" at bounding box center [164, 15] width 89 height 12
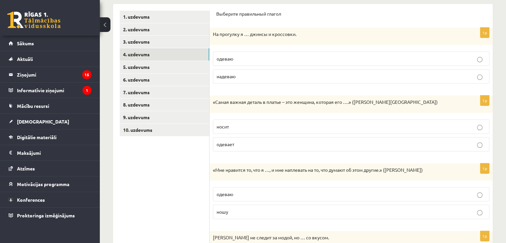
scroll to position [109, 0]
click at [268, 79] on label "надеваю" at bounding box center [351, 76] width 276 height 14
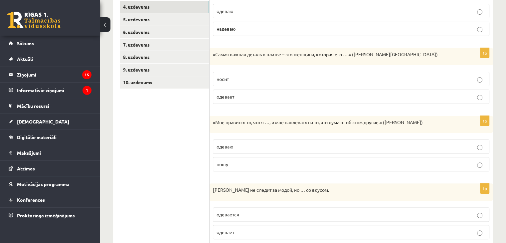
scroll to position [157, 0]
click at [399, 80] on p "носит" at bounding box center [350, 78] width 269 height 7
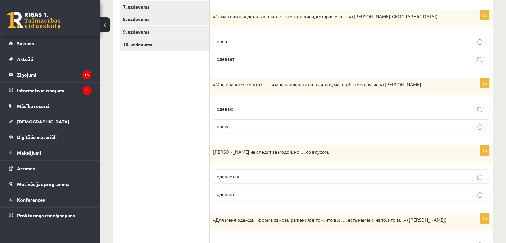
scroll to position [196, 0]
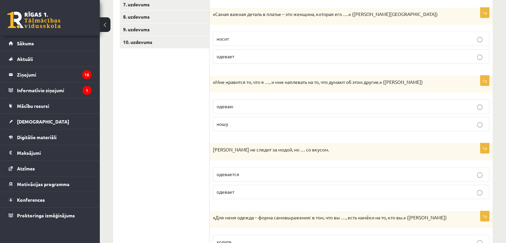
click at [359, 129] on label "ношу" at bounding box center [351, 124] width 276 height 14
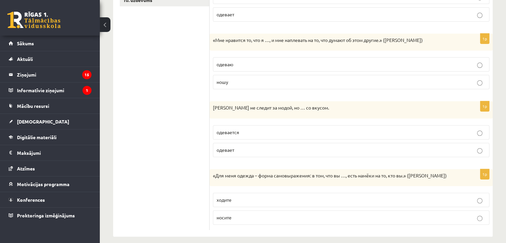
scroll to position [238, 0]
click at [294, 134] on p "одевается" at bounding box center [350, 132] width 269 height 7
click at [275, 217] on p "носите" at bounding box center [350, 217] width 269 height 7
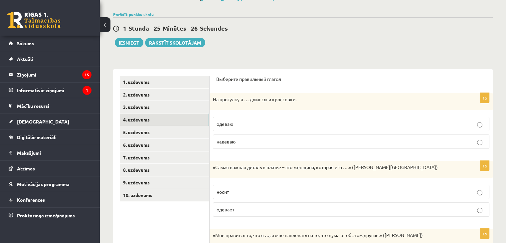
scroll to position [42, 0]
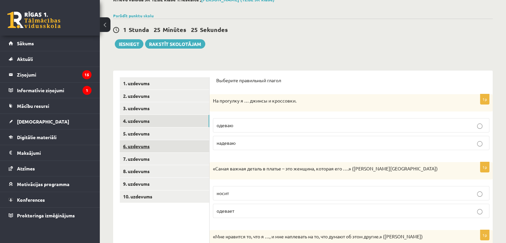
click at [183, 141] on link "6. uzdevums" at bounding box center [164, 146] width 89 height 12
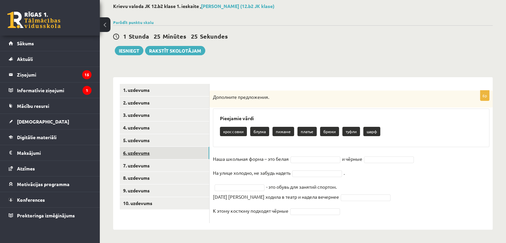
scroll to position [36, 0]
click at [161, 134] on link "5. uzdevums" at bounding box center [164, 140] width 89 height 12
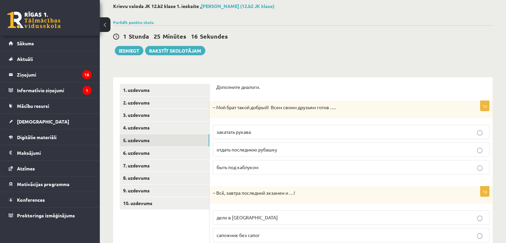
click at [226, 151] on span "отдать последнюю рубашку" at bounding box center [246, 149] width 61 height 6
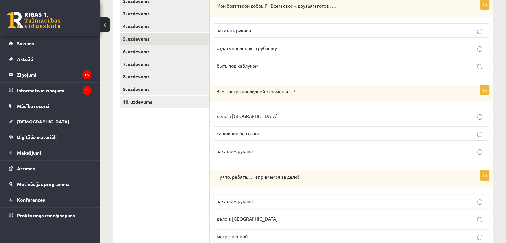
scroll to position [138, 0]
click at [439, 116] on p "дело в шляпе" at bounding box center [350, 115] width 269 height 7
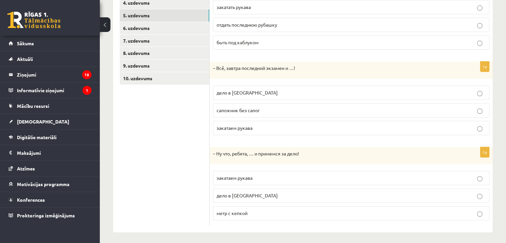
scroll to position [162, 0]
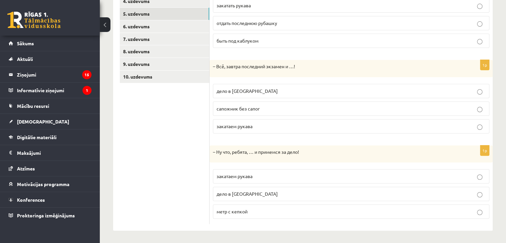
click at [317, 171] on label "закатаем рукава" at bounding box center [351, 176] width 276 height 14
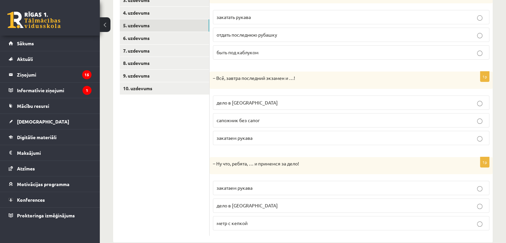
scroll to position [147, 0]
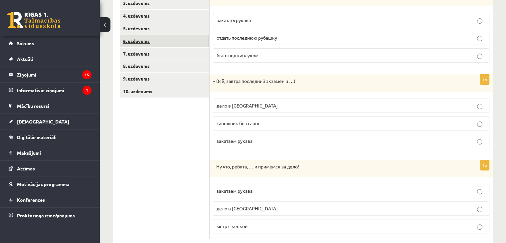
click at [175, 46] on link "6. uzdevums" at bounding box center [164, 41] width 89 height 12
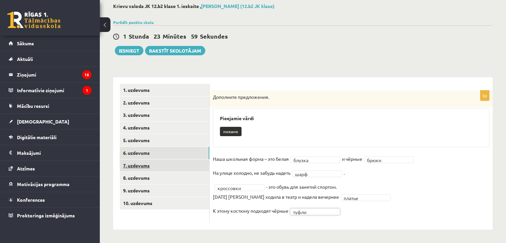
click at [168, 161] on link "7. uzdevums" at bounding box center [164, 165] width 89 height 12
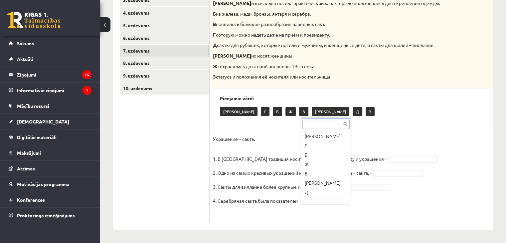
scroll to position [17, 0]
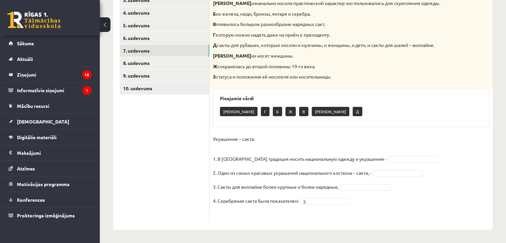
click at [360, 190] on fieldset "Украшение – сакта. 1. В Латвии традиция носить национальную одежду и украшения …" at bounding box center [351, 177] width 276 height 86
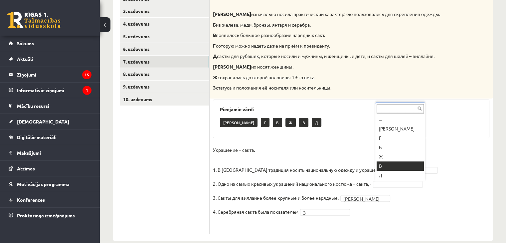
scroll to position [140, 0]
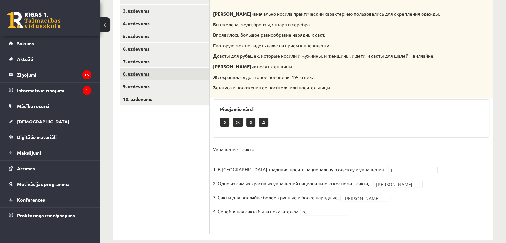
click at [153, 72] on link "8. uzdevums" at bounding box center [164, 73] width 89 height 12
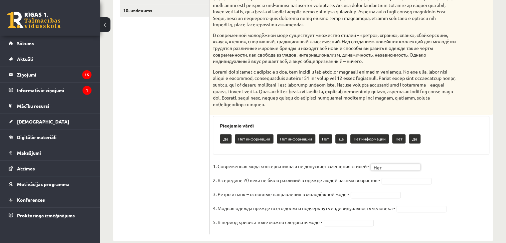
scroll to position [246, 0]
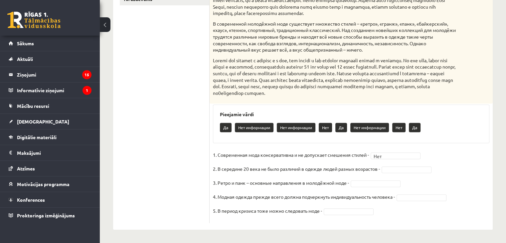
click at [383, 173] on fieldset "1. Современная мода консервативна и не допускает смешения стилей - Нет *** 2. В…" at bounding box center [351, 185] width 276 height 70
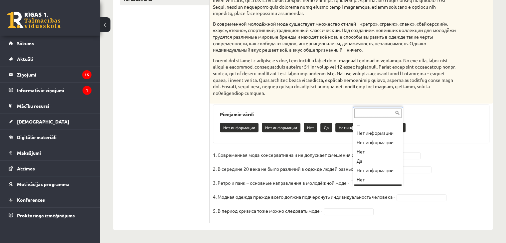
scroll to position [8, 0]
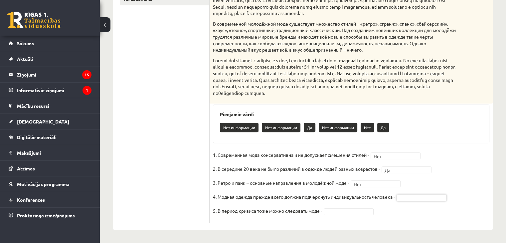
drag, startPoint x: 503, startPoint y: 174, endPoint x: 507, endPoint y: 173, distance: 3.9
click at [436, 204] on fieldset "1. Современная мода консервативна и не допускает смешения стилей - Нет *** 2. В…" at bounding box center [351, 185] width 276 height 70
click at [351, 206] on fieldset "**********" at bounding box center [351, 185] width 276 height 70
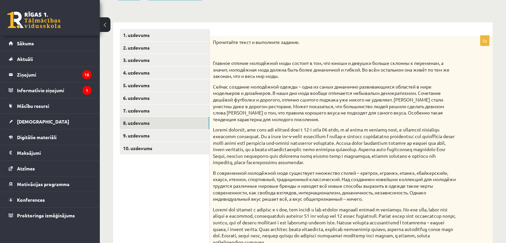
scroll to position [89, 0]
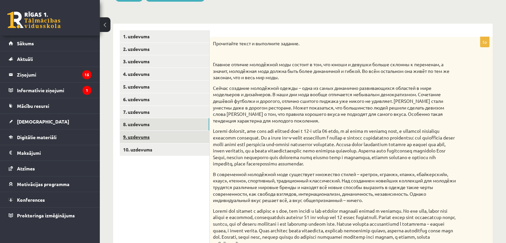
click at [198, 136] on link "9. uzdevums" at bounding box center [164, 137] width 89 height 12
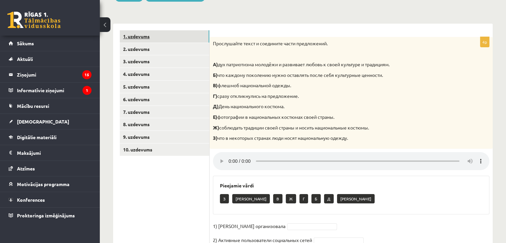
click at [162, 39] on link "1. uzdevums" at bounding box center [164, 36] width 89 height 12
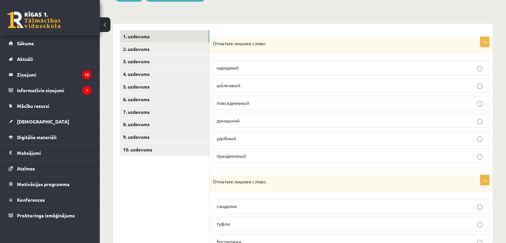
scroll to position [68, 0]
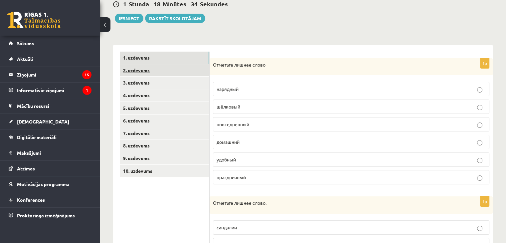
click at [180, 71] on link "2. uzdevums" at bounding box center [164, 70] width 89 height 12
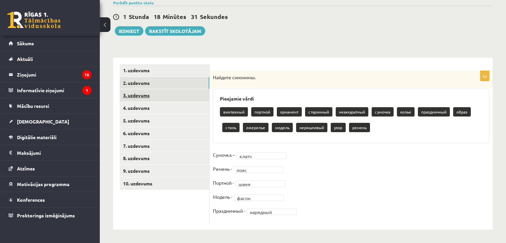
click at [191, 90] on link "3. uzdevums" at bounding box center [164, 95] width 89 height 12
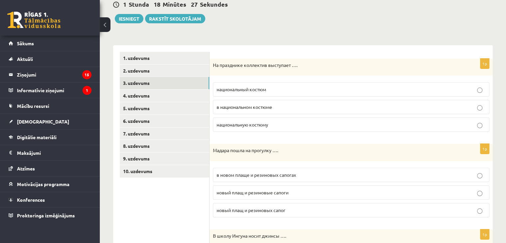
scroll to position [65, 0]
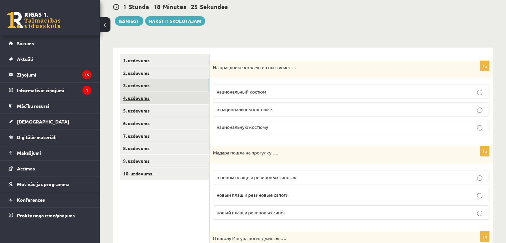
click at [149, 96] on link "4. uzdevums" at bounding box center [164, 98] width 89 height 12
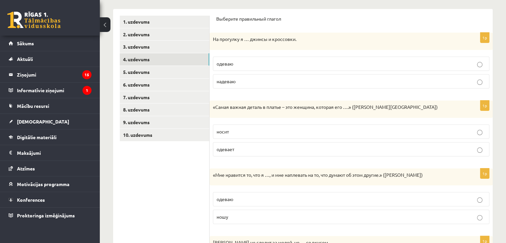
scroll to position [99, 0]
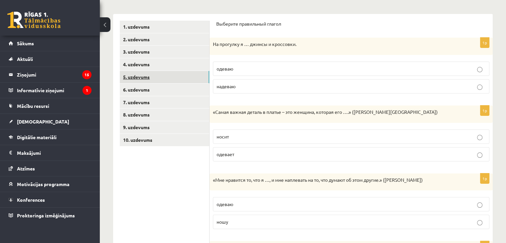
click at [179, 81] on link "5. uzdevums" at bounding box center [164, 77] width 89 height 12
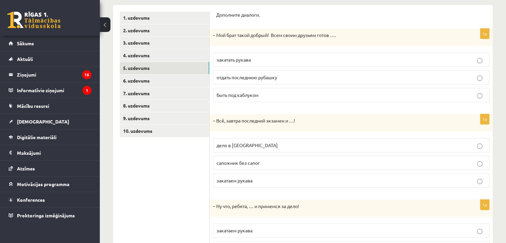
scroll to position [86, 0]
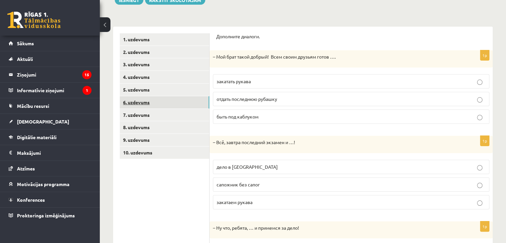
click at [200, 97] on link "6. uzdevums" at bounding box center [164, 102] width 89 height 12
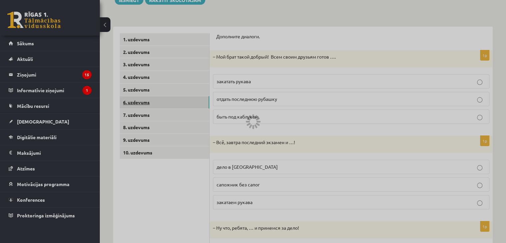
scroll to position [36, 0]
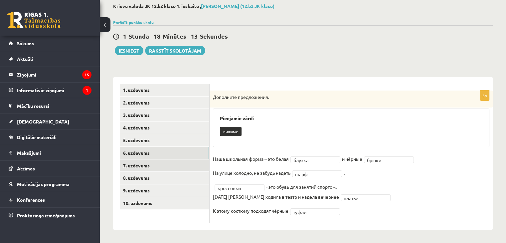
click at [154, 168] on link "7. uzdevums" at bounding box center [164, 165] width 89 height 12
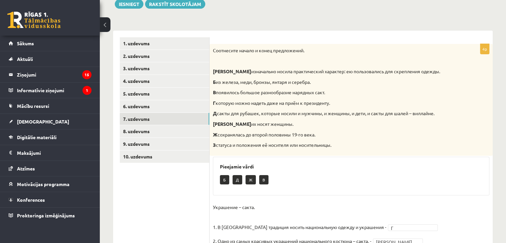
scroll to position [79, 0]
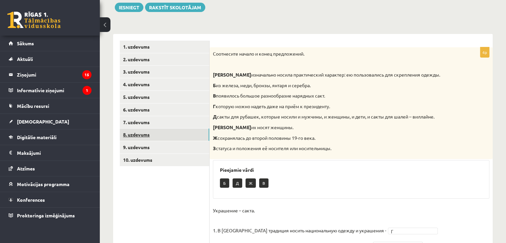
click at [186, 138] on link "8. uzdevums" at bounding box center [164, 134] width 89 height 12
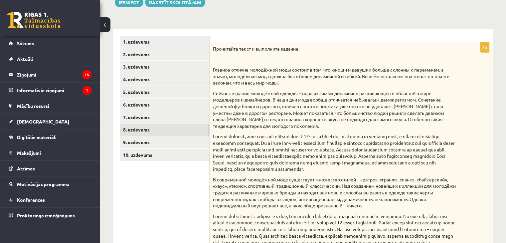
scroll to position [78, 0]
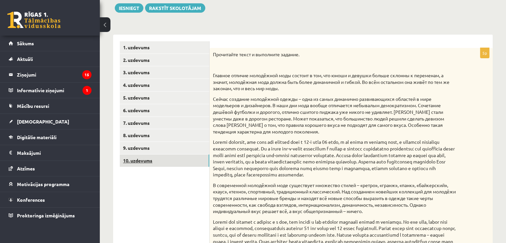
click at [169, 155] on link "10. uzdevums" at bounding box center [164, 160] width 89 height 12
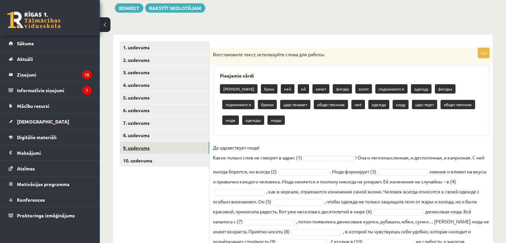
click at [166, 150] on link "9. uzdevums" at bounding box center [164, 148] width 89 height 12
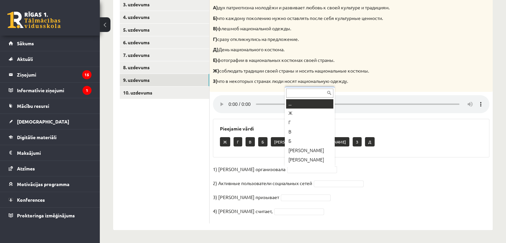
scroll to position [8, 0]
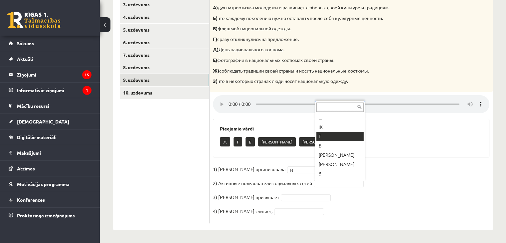
drag, startPoint x: 329, startPoint y: 140, endPoint x: 329, endPoint y: 137, distance: 3.4
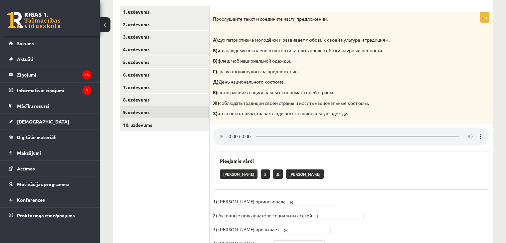
scroll to position [146, 0]
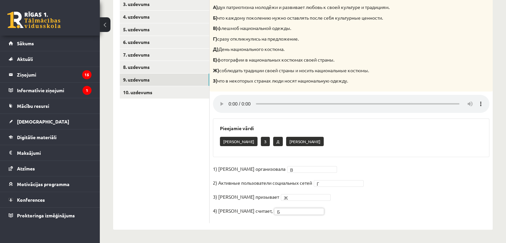
click at [146, 100] on ul "1. uzdevums 2. uzdevums 3. uzdevums 4. uzdevums 5. uzdevums 6. uzdevums 7. uzde…" at bounding box center [165, 98] width 90 height 250
click at [149, 95] on link "10. uzdevums" at bounding box center [164, 92] width 89 height 12
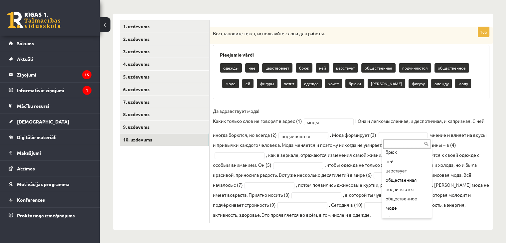
scroll to position [41, 0]
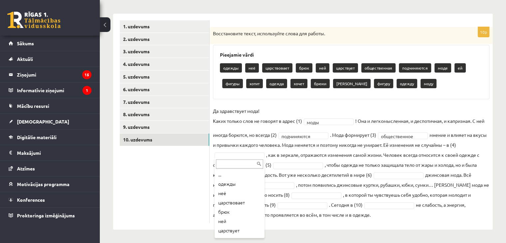
drag, startPoint x: 264, startPoint y: 182, endPoint x: 261, endPoint y: 193, distance: 12.1
click at [261, 193] on div "... одежды неё царствовает брюк ней царствует общественная подчиняются моде ей …" at bounding box center [239, 198] width 50 height 80
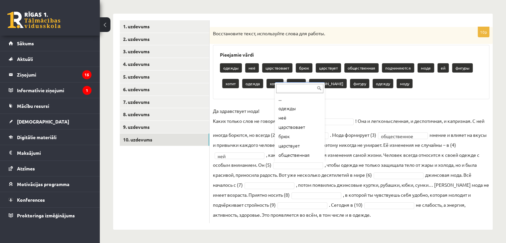
drag, startPoint x: 323, startPoint y: 115, endPoint x: 318, endPoint y: 125, distance: 11.6
click at [318, 125] on div "... одежды неё царствовает брюк царствует общественная подчиняются моде ей фигу…" at bounding box center [300, 122] width 50 height 80
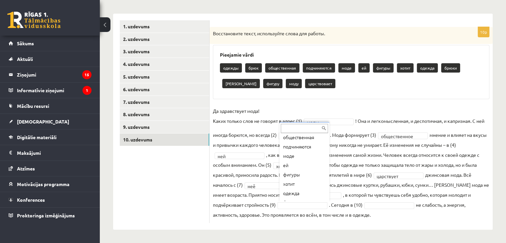
scroll to position [36, 0]
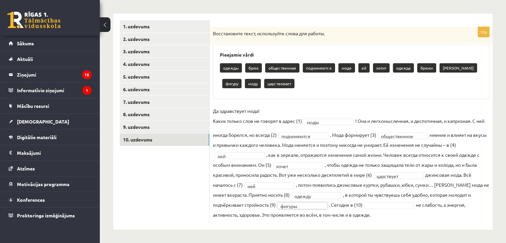
click at [383, 201] on fieldset "**********" at bounding box center [351, 163] width 276 height 114
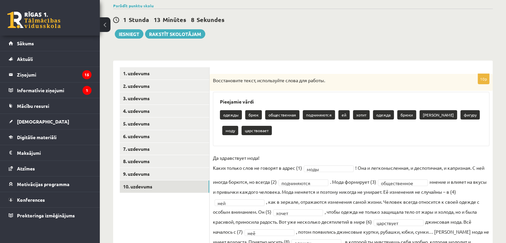
scroll to position [44, 0]
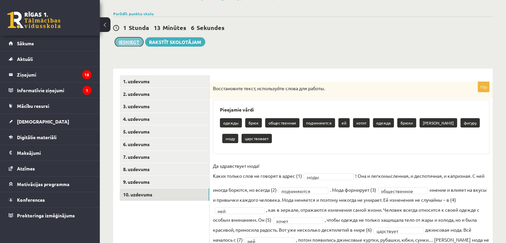
click at [123, 42] on button "Iesniegt" at bounding box center [129, 41] width 29 height 9
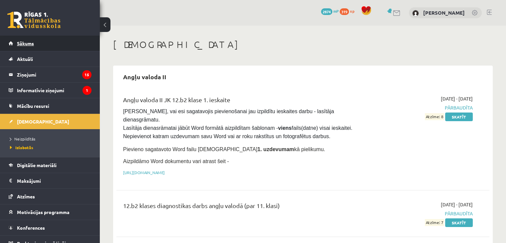
click at [49, 42] on link "Sākums" at bounding box center [50, 43] width 83 height 15
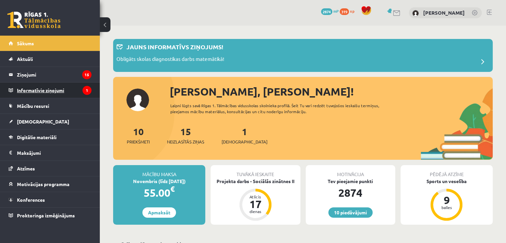
click at [49, 86] on legend "Informatīvie ziņojumi 1" at bounding box center [54, 89] width 74 height 15
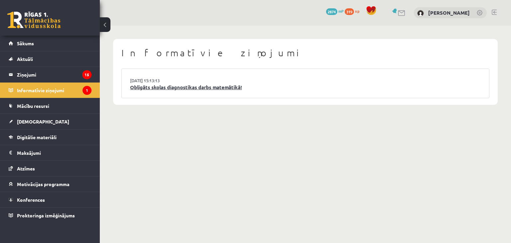
click at [143, 85] on link "Obligāts skolas diagnostikas darbs matemātikā!" at bounding box center [305, 87] width 350 height 8
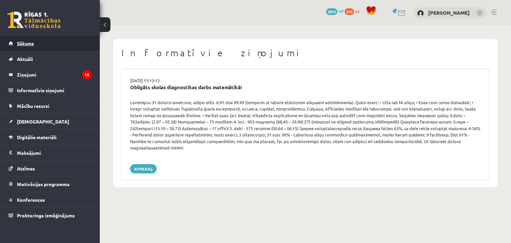
click at [77, 50] on link "Sākums" at bounding box center [50, 43] width 83 height 15
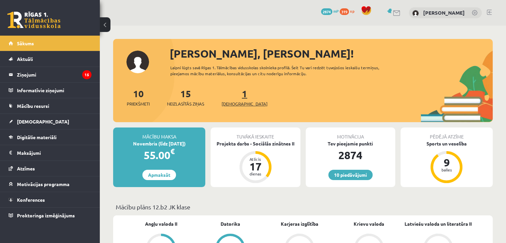
click at [235, 100] on span "[DEMOGRAPHIC_DATA]" at bounding box center [244, 103] width 46 height 7
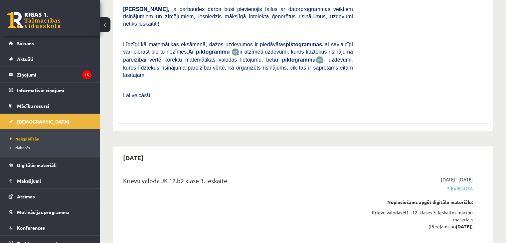
scroll to position [1853, 0]
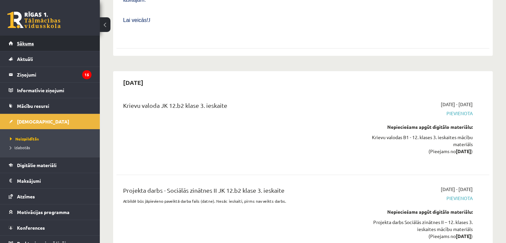
click at [52, 42] on link "Sākums" at bounding box center [50, 43] width 83 height 15
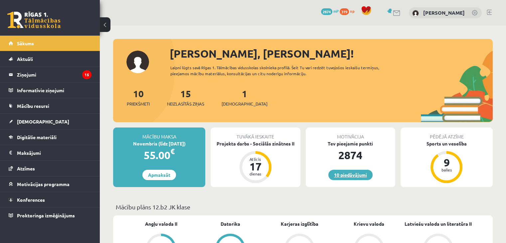
click at [337, 176] on link "10 piedāvājumi" at bounding box center [350, 175] width 44 height 10
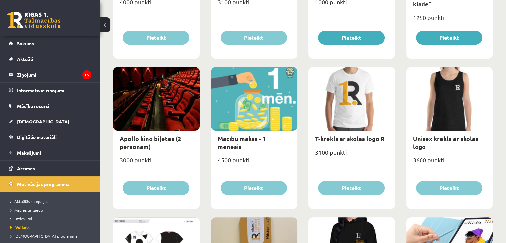
scroll to position [200, 0]
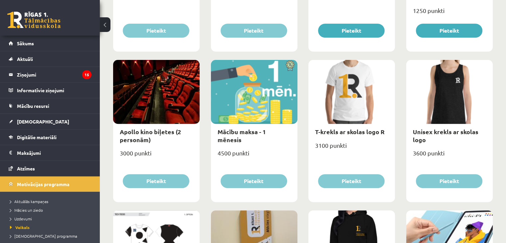
click at [146, 106] on div at bounding box center [156, 92] width 86 height 64
click at [121, 150] on div "3000 punkti" at bounding box center [156, 155] width 86 height 17
click at [129, 131] on link "Apollo kino biļetes (2 personām)" at bounding box center [150, 135] width 61 height 15
type input "*"
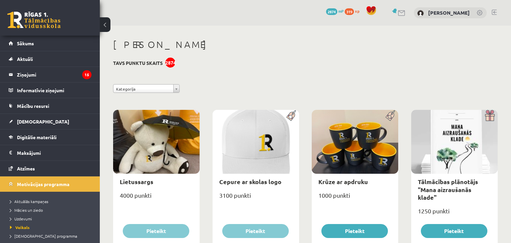
select select "**********"
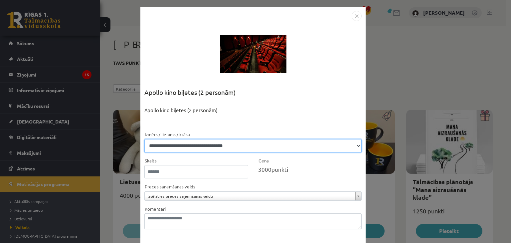
click at [352, 144] on select "**********" at bounding box center [252, 145] width 217 height 13
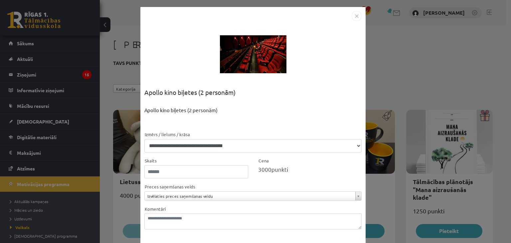
click at [323, 178] on form "**********" at bounding box center [252, 194] width 217 height 128
click at [356, 18] on img "Close" at bounding box center [356, 16] width 10 height 10
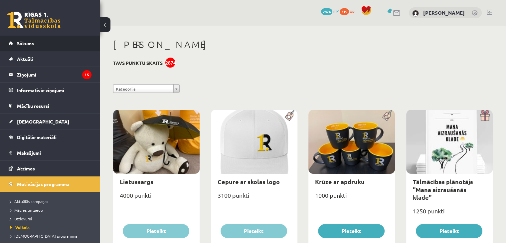
click at [2, 42] on li "Sākums" at bounding box center [50, 44] width 100 height 16
click at [14, 43] on link "Sākums" at bounding box center [50, 43] width 83 height 15
